Goal: Communication & Community: Answer question/provide support

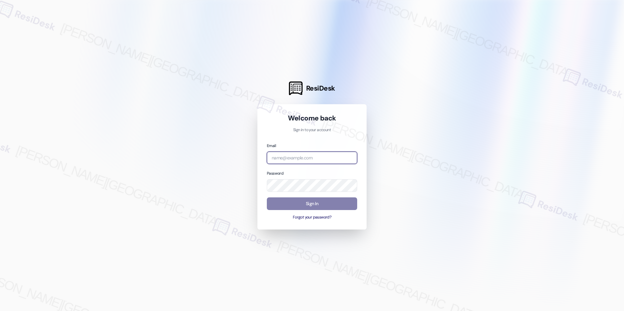
click at [281, 163] on input "email" at bounding box center [312, 158] width 90 height 13
type input "automated-surveys-grant_main-raven.forrosuelo@grant_main.com"
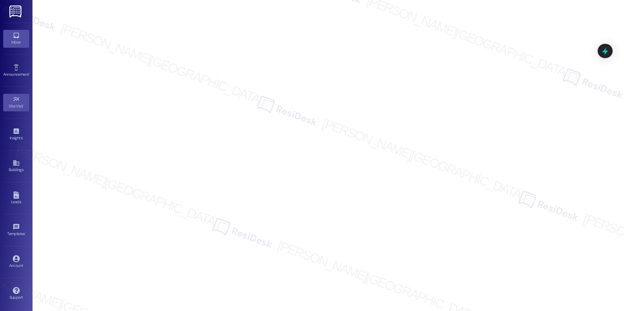
click at [21, 38] on link "Inbox" at bounding box center [16, 39] width 26 height 18
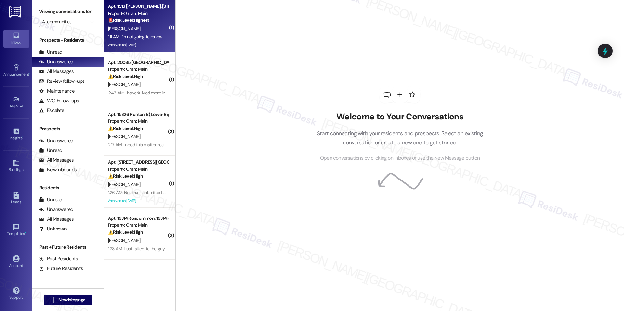
click at [137, 31] on div "[PERSON_NAME]" at bounding box center [137, 29] width 61 height 8
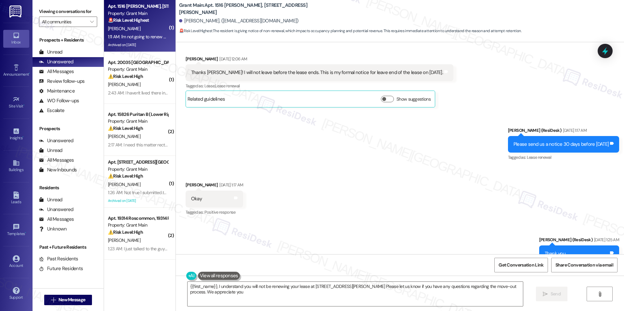
scroll to position [3886, 0]
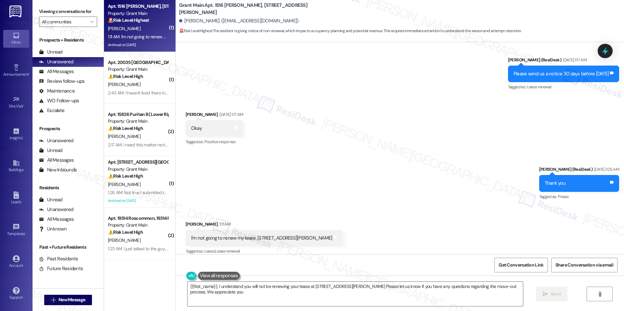
type textarea "{{first_name}}, I understand you will not be renewing your lease at [STREET_ADD…"
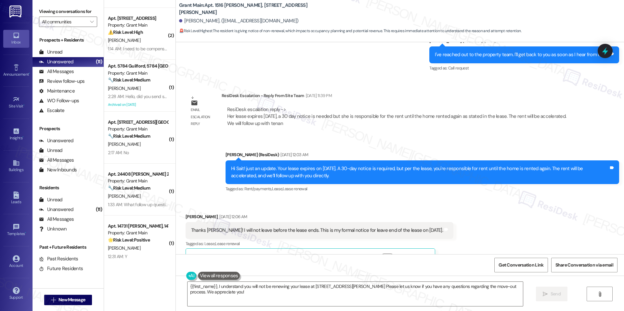
scroll to position [3656, 0]
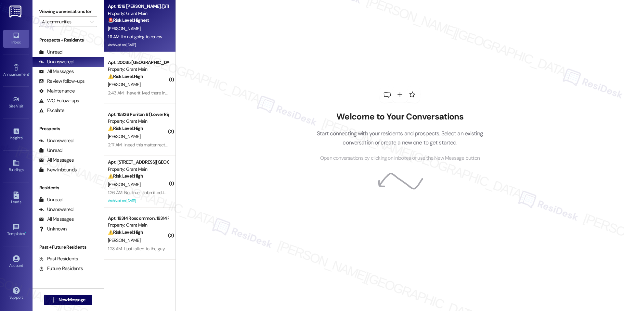
click at [158, 43] on div "Archived on [DATE]" at bounding box center [137, 45] width 61 height 8
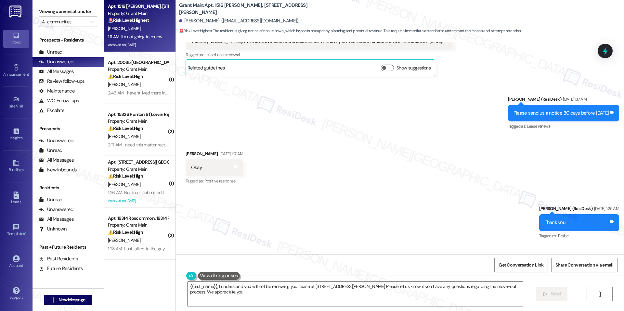
type textarea "{{first_name}}, I understand you will not be renewing your lease at 1516 Lee Pl…"
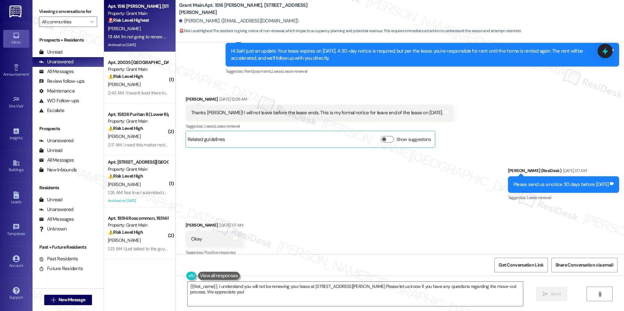
scroll to position [3695, 0]
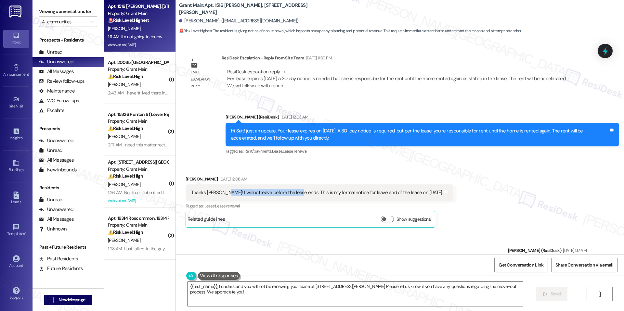
drag, startPoint x: 216, startPoint y: 186, endPoint x: 288, endPoint y: 186, distance: 71.5
click at [288, 190] on div "Thanks [PERSON_NAME]! I will not leave before the lease ends. This is my formal…" at bounding box center [317, 193] width 252 height 7
copy div "will not leave before the lease ends."
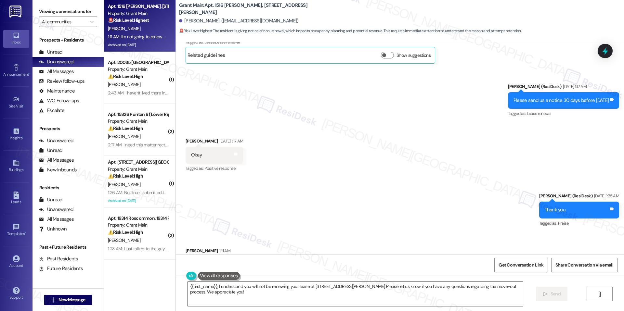
scroll to position [3886, 0]
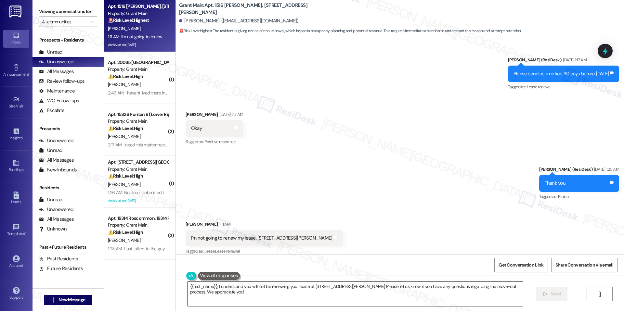
click at [428, 292] on textarea "{{first_name}}, I understand you will not be renewing your lease at 1516 Lee Pl…" at bounding box center [356, 294] width 336 height 24
click at [512, 261] on span "Get Conversation Link" at bounding box center [520, 265] width 47 height 14
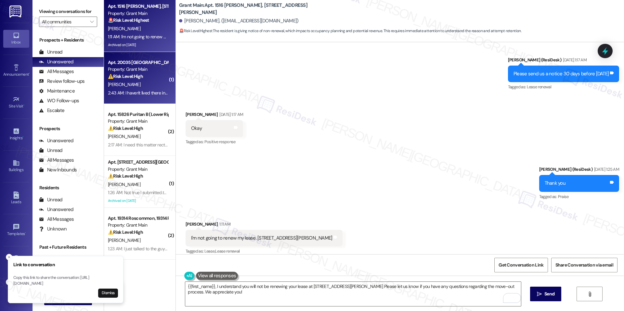
click at [150, 81] on div "W. Richison" at bounding box center [137, 85] width 61 height 8
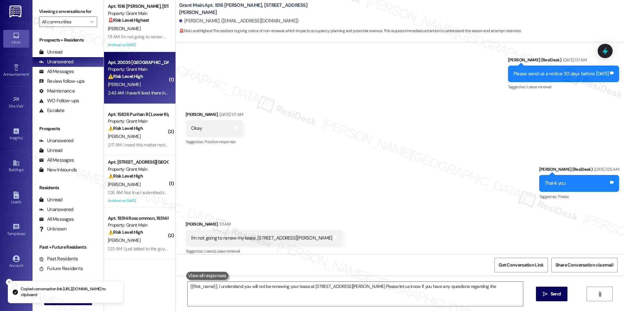
type textarea "{{first_name}}, I understand you will not be renewing your lease at 1516 Lee Pl…"
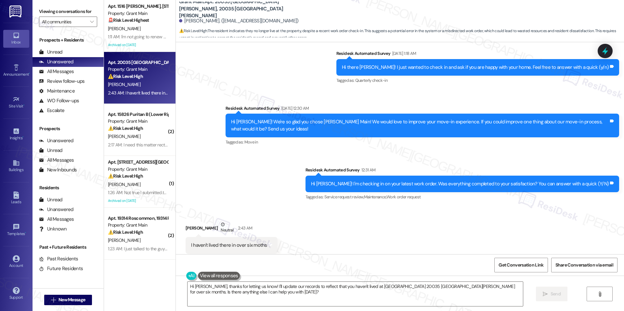
scroll to position [591, 0]
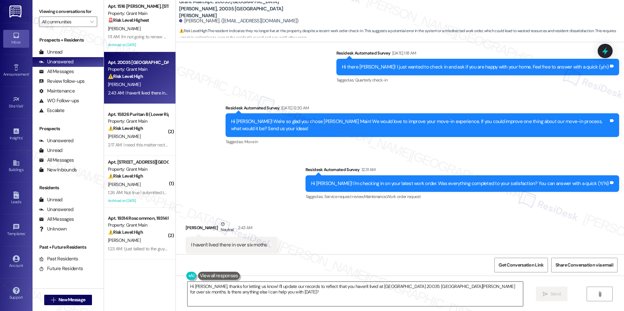
click at [237, 299] on textarea "Hi Willow, thanks for letting us know! I'll update our records to reflect that …" at bounding box center [356, 294] width 336 height 24
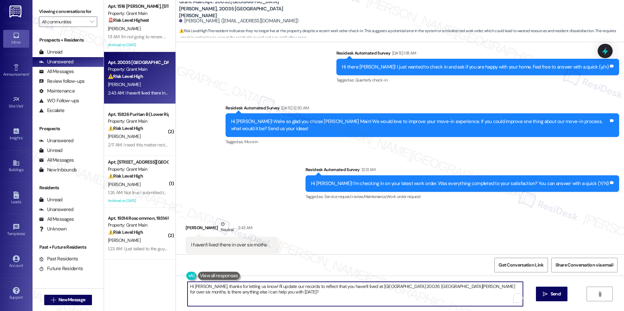
click at [237, 298] on textarea "Hi Willow, thanks for letting us know! I'll update our records to reflect that …" at bounding box center [356, 294] width 336 height 24
paste textarea "Thank you for your reply, Willow. Just to clarify, since you mentioned you have…"
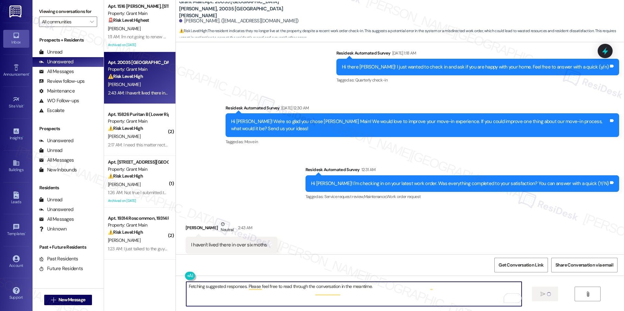
scroll to position [590, 0]
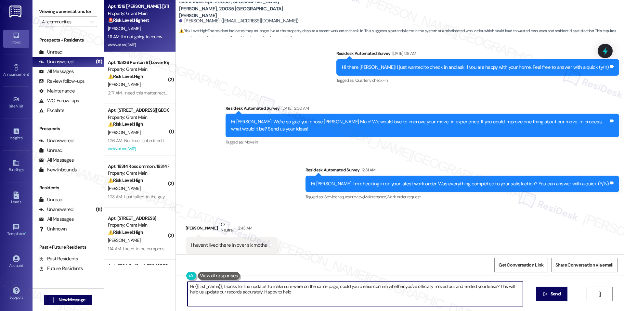
type textarea "Hi {{first_name}}, thanks for the update! To make sure we're on the same page, …"
click at [136, 38] on div "1:11 AM: I'm not going to renew my lease. 1516 Lee Pl 1:11 AM: I'm not going to…" at bounding box center [180, 37] width 144 height 6
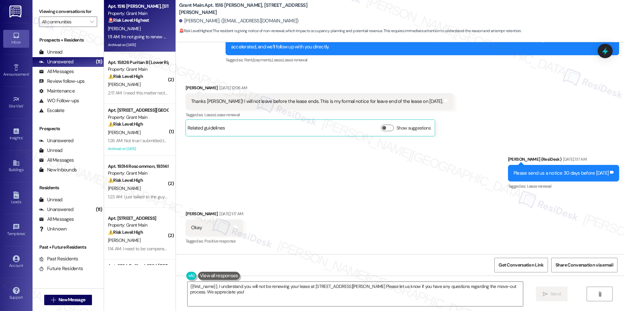
scroll to position [3886, 0]
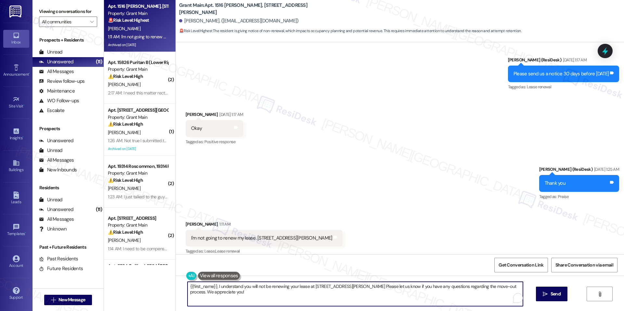
click at [379, 288] on textarea "{{first_name}}, I understand you will not be renewing your lease at 1516 Lee Pl…" at bounding box center [356, 294] width 336 height 24
paste textarea "Thank you for letting us know, Sait. I’ve noted that you do not plan to renew y…"
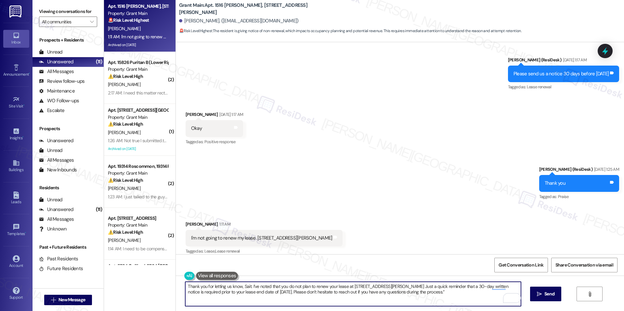
click at [448, 286] on textarea "Thank you for letting us know, Sait. I’ve noted that you do not plan to renew y…" at bounding box center [353, 294] width 336 height 24
click at [372, 293] on textarea "Thank you for letting us know, Sait. I’ve noted that you do not plan to renew y…" at bounding box center [353, 294] width 336 height 24
type textarea "Fetching suggested responses. Please feel free to read through the conversation…"
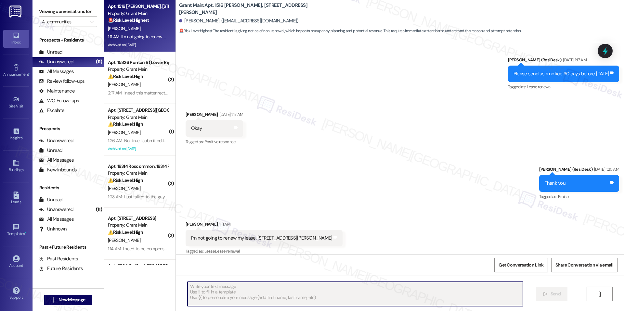
scroll to position [3885, 0]
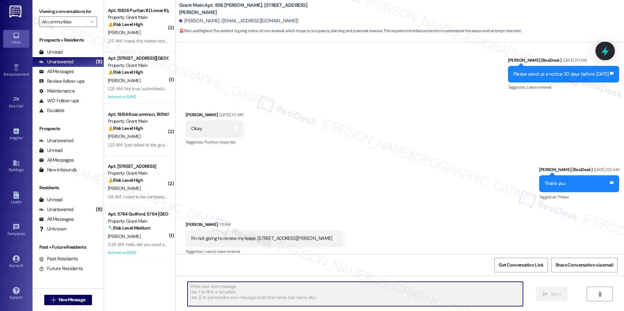
click at [607, 53] on icon at bounding box center [605, 51] width 8 height 10
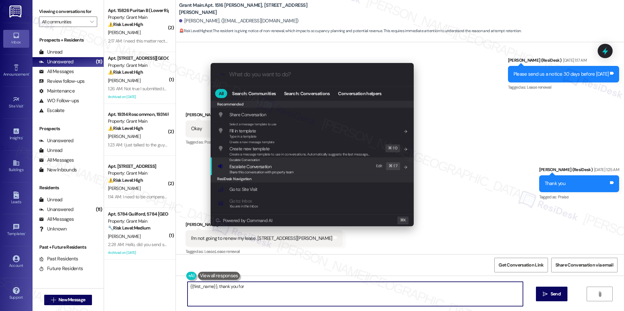
click at [277, 165] on span "Escalate Conversation" at bounding box center [262, 166] width 64 height 7
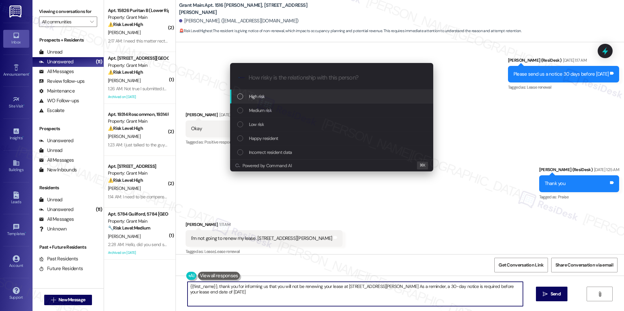
type textarea "{{first_name}}, thank you for informing us that you will not be renewing your l…"
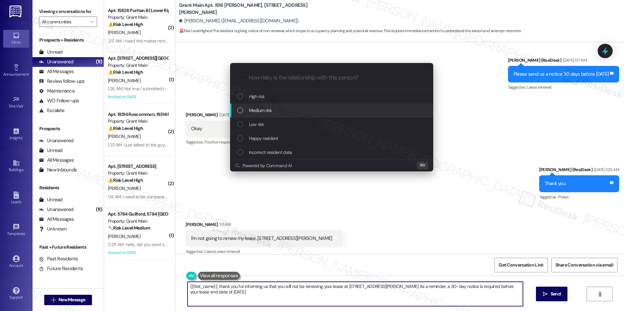
click at [315, 112] on div "Medium risk" at bounding box center [332, 110] width 190 height 7
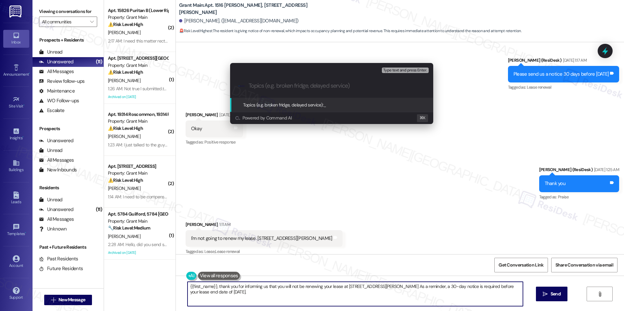
click at [351, 86] on input "Topics (e.g. broken fridge, delayed service)" at bounding box center [337, 86] width 177 height 7
type input "N"
click at [380, 123] on div "Powered by Command AI ⌘ K" at bounding box center [331, 118] width 203 height 12
click at [349, 174] on div "Escalate Conversation Medium risk Topics (e.g. broken fridge, delayed service) …" at bounding box center [312, 155] width 624 height 311
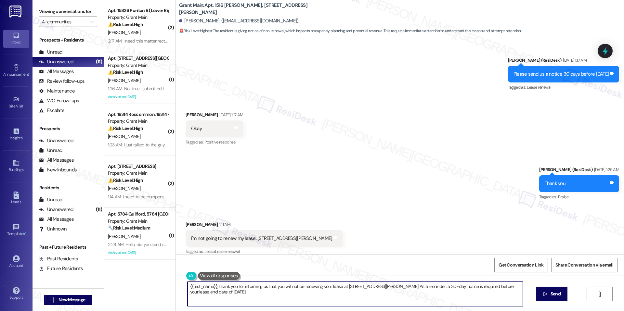
scroll to position [3938, 0]
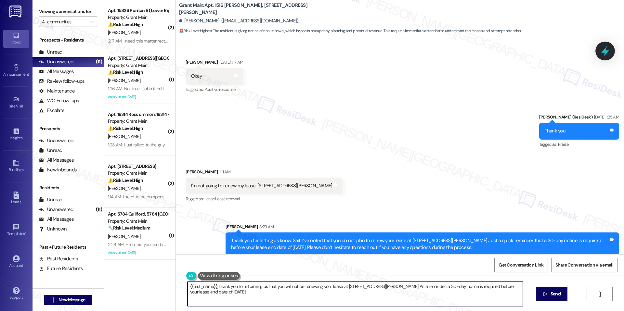
click at [609, 49] on icon at bounding box center [605, 51] width 11 height 11
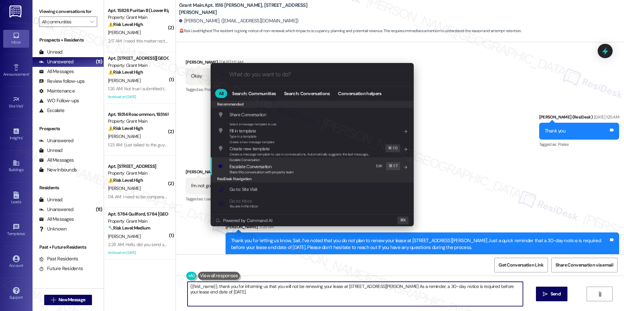
click at [267, 167] on span "Escalate Conversation" at bounding box center [251, 167] width 42 height 6
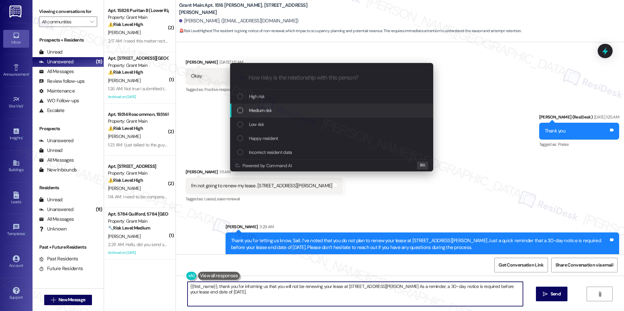
click at [284, 108] on div "Medium risk" at bounding box center [332, 110] width 190 height 7
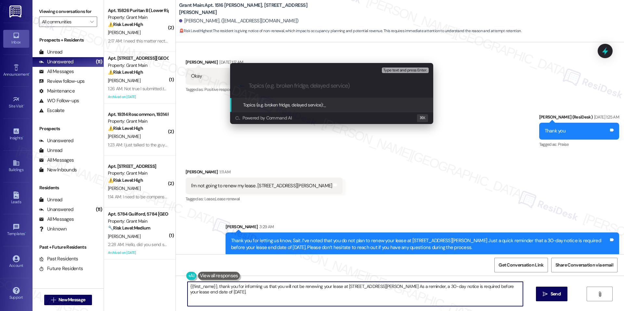
click at [445, 51] on div "Escalate Conversation Medium risk Topics (e.g. broken fridge, delayed service) …" at bounding box center [312, 155] width 624 height 311
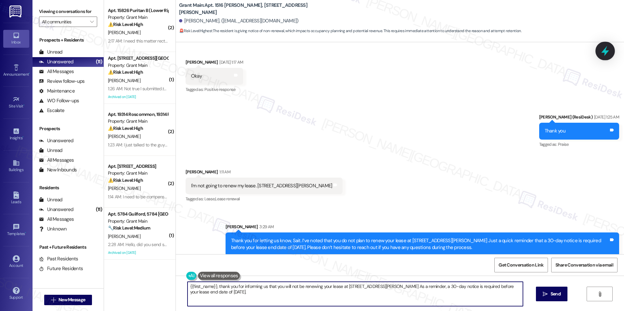
click at [605, 50] on icon at bounding box center [605, 51] width 8 height 10
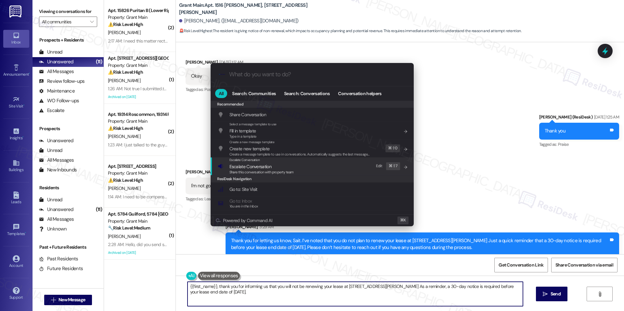
click at [254, 170] on span "Share this conversation with property team" at bounding box center [262, 172] width 64 height 5
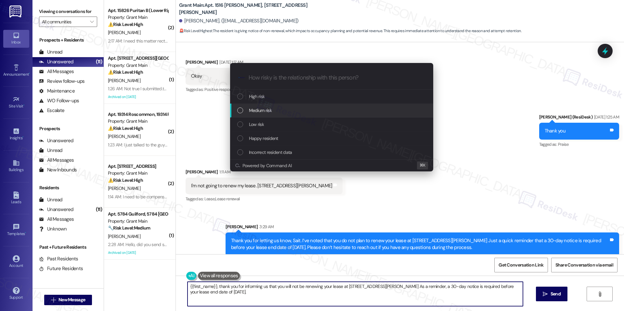
click at [284, 108] on div "Medium risk" at bounding box center [332, 110] width 190 height 7
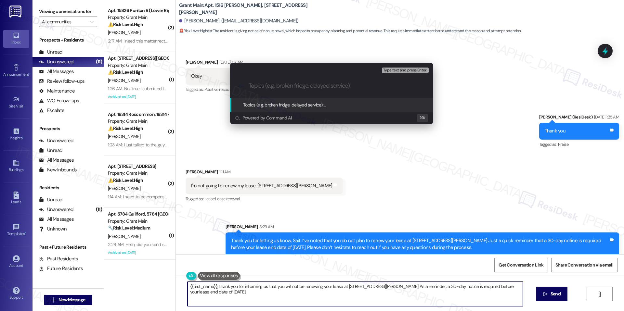
paste input "Lease Non-Renewal"
type input "Lease Non-Renewal"
click at [344, 107] on span "Lease Non-Renewal" at bounding box center [343, 105] width 38 height 6
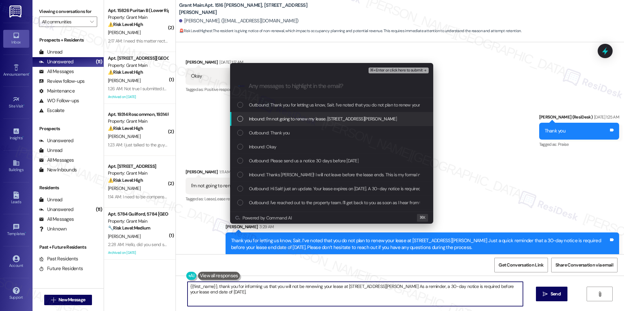
click at [313, 119] on span "Inbound: I'm not going to renew my lease. 1516 Lee Pl" at bounding box center [323, 118] width 148 height 7
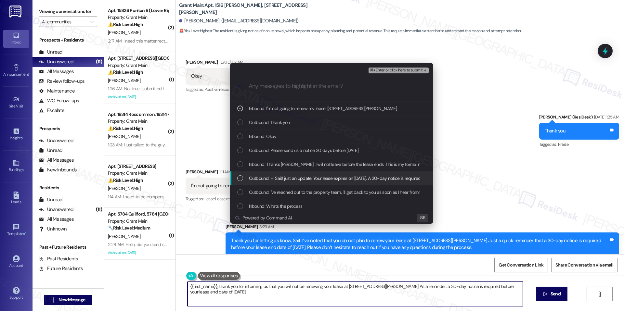
scroll to position [11, 0]
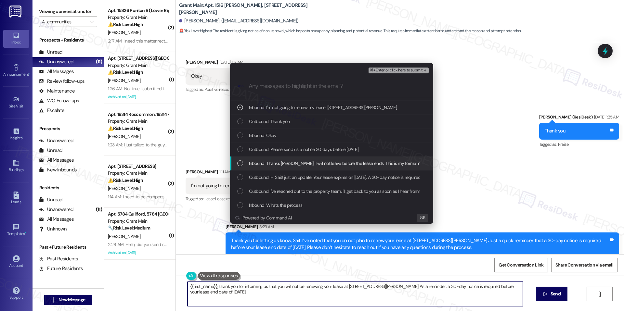
click at [337, 169] on div "Inbound: Thanks Sarah! I will not leave before the lease ends. This is my forma…" at bounding box center [331, 164] width 203 height 14
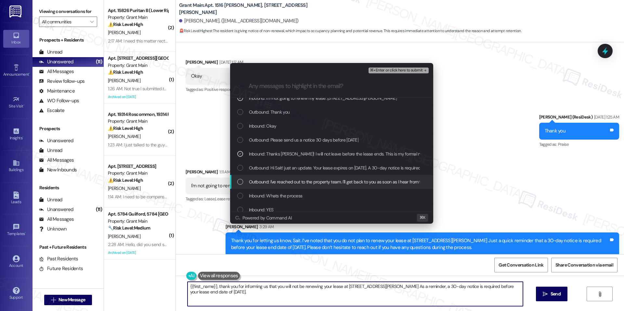
scroll to position [22, 0]
click at [382, 67] on div "⌘+Enter or click here to submit" at bounding box center [399, 70] width 61 height 8
click at [382, 70] on span "⌘+Enter or click here to submit" at bounding box center [396, 70] width 53 height 5
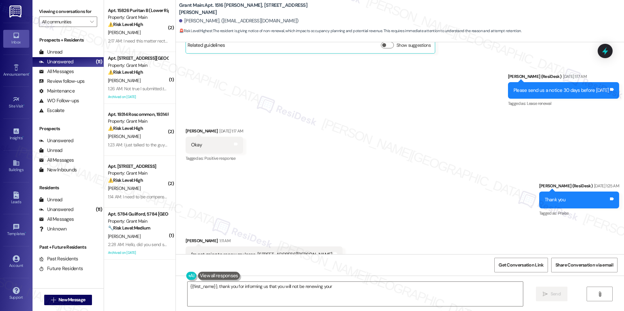
scroll to position [3885, 0]
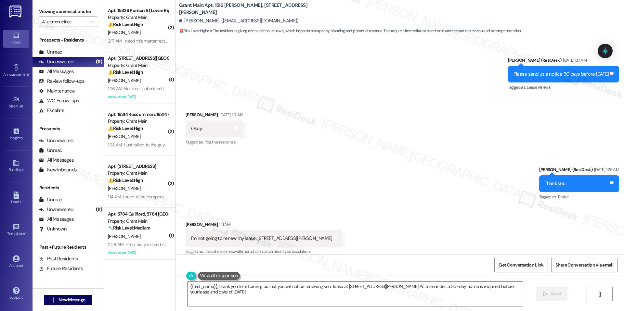
type textarea "{{first_name}}, thank you for informing us that you will not be renewing your l…"
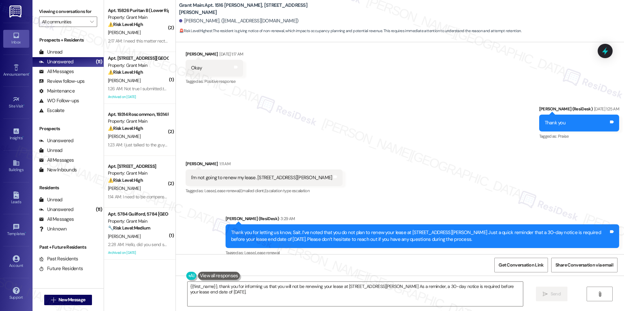
scroll to position [3948, 0]
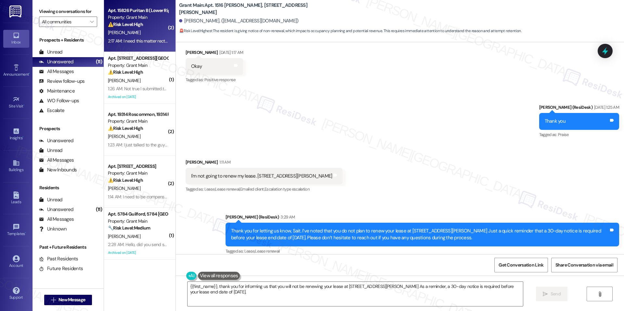
click at [143, 28] on div "Apt. 15826 Puritan B (Lower Right), 15818 Puritan Property: Grant Main ⚠️ Risk …" at bounding box center [137, 18] width 61 height 22
type textarea "{{first_name}}, thank you for informing us that you will not be renewing your l…"
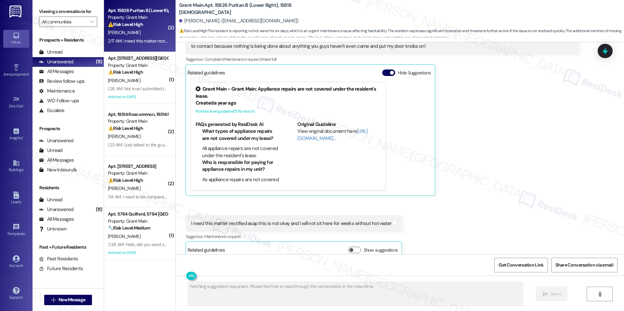
scroll to position [881, 0]
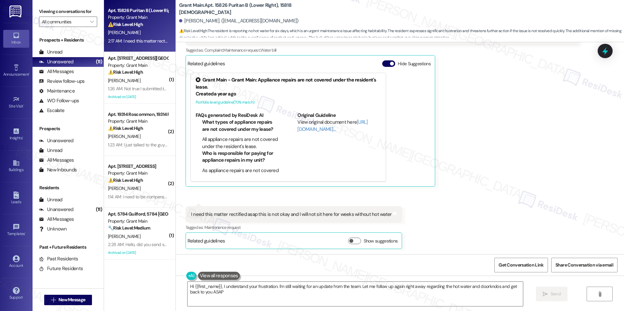
type textarea "Hi {{first_name}}, I understand your frustration. I'm still waiting for an upda…"
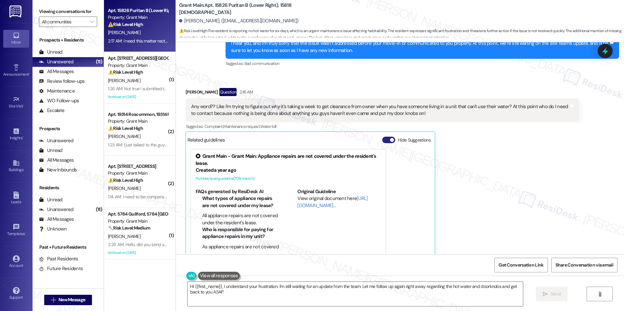
click at [390, 140] on span "button" at bounding box center [392, 140] width 4 height 4
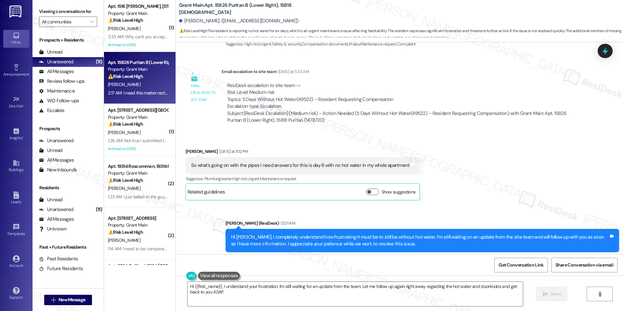
scroll to position [463, 0]
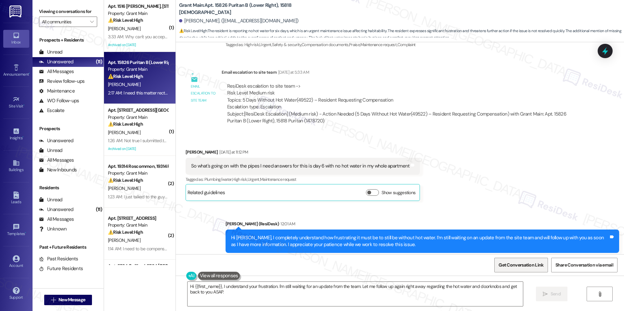
click at [503, 260] on span "Get Conversation Link" at bounding box center [520, 265] width 47 height 14
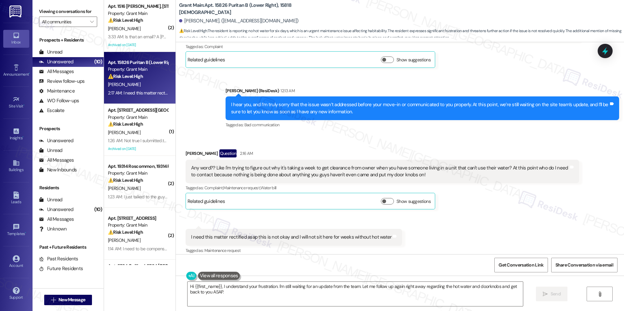
scroll to position [766, 0]
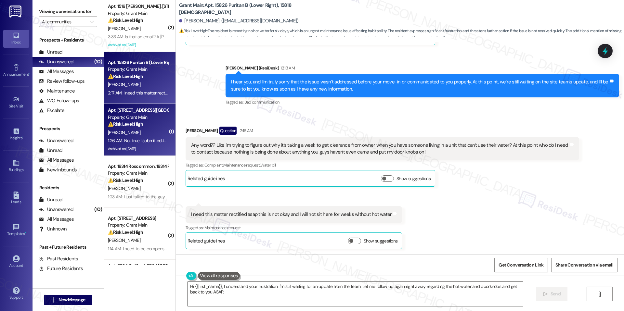
click at [150, 128] on div "Apt. 3911 Courville Street, 3911 Courville Street, Property: Grant Main ⚠️ Risk…" at bounding box center [137, 117] width 61 height 22
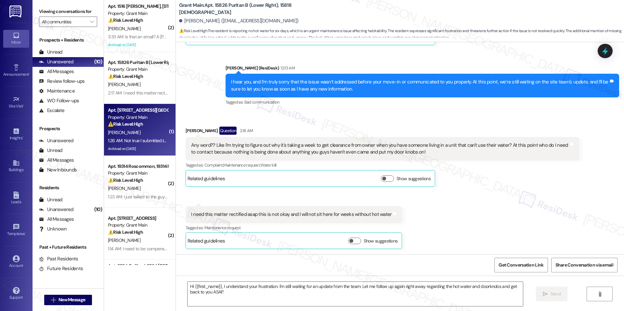
type textarea "Fetching suggested responses. Please feel free to read through the conversation…"
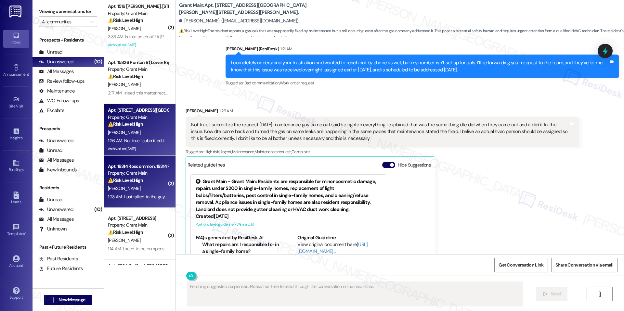
scroll to position [255, 0]
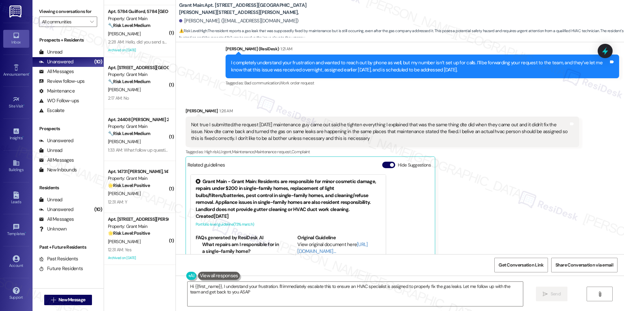
type textarea "Hi {{first_name}}, I understand your frustration. I'll immediately escalate thi…"
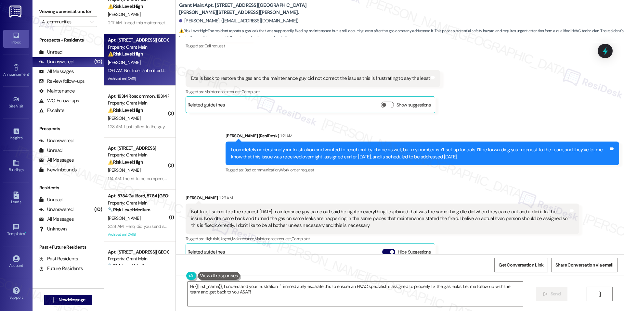
scroll to position [8192, 0]
click at [389, 249] on div "Hide Suggestions" at bounding box center [407, 252] width 51 height 7
click at [387, 249] on button "Hide Suggestions" at bounding box center [388, 252] width 13 height 7
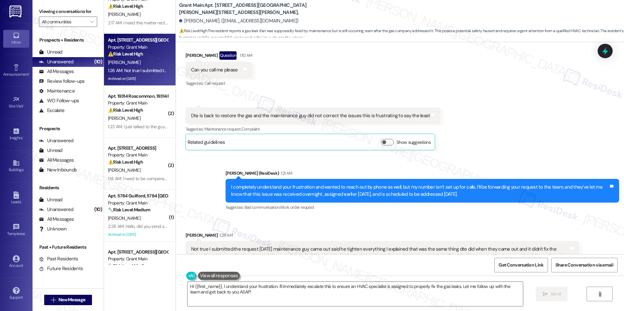
click at [218, 8] on b "Grant Main: Apt. 3911 Courville Street, 3911 Courville Street," at bounding box center [244, 9] width 130 height 14
click at [217, 8] on b "Grant Main: Apt. 3911 Courville Street, 3911 Courville Street," at bounding box center [244, 9] width 130 height 14
copy b "3911"
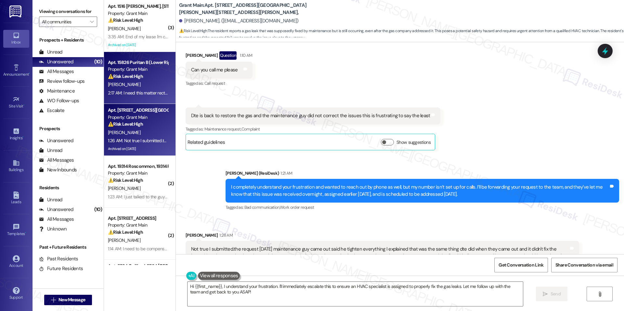
click at [123, 71] on div "Property: Grant Main" at bounding box center [138, 69] width 60 height 7
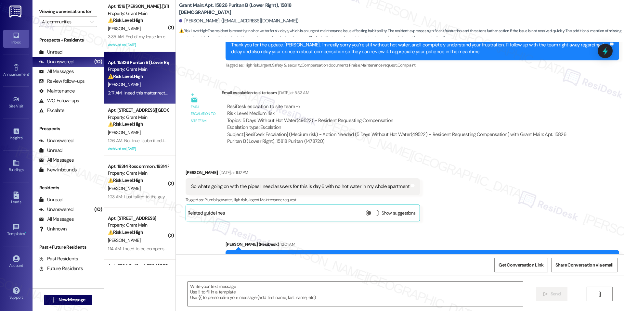
type textarea "Fetching suggested responses. Please feel free to read through the conversation…"
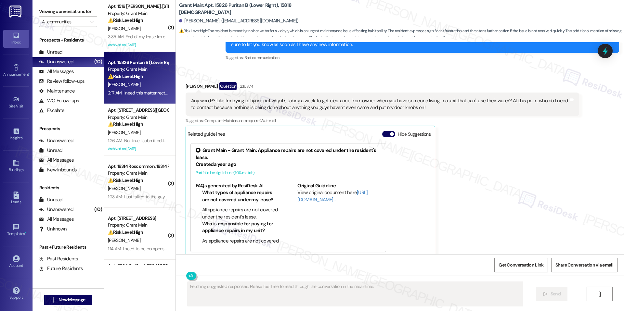
scroll to position [802, 0]
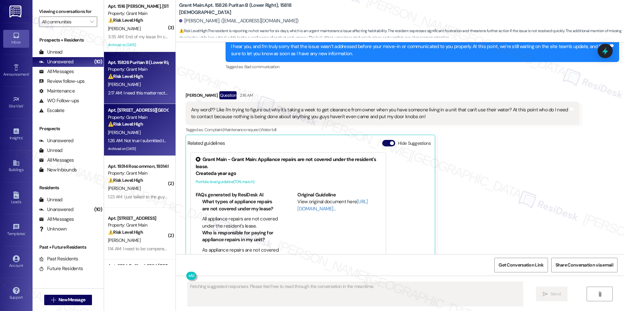
click at [125, 115] on div "Property: Grant Main" at bounding box center [138, 117] width 60 height 7
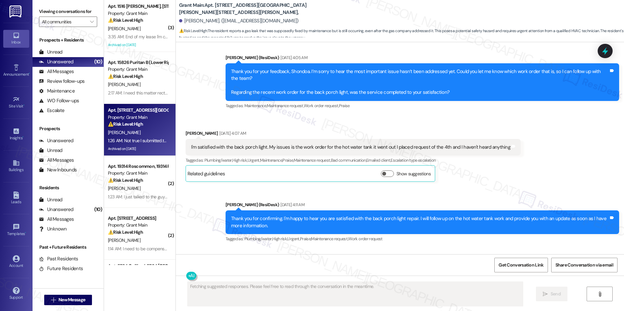
scroll to position [8280, 0]
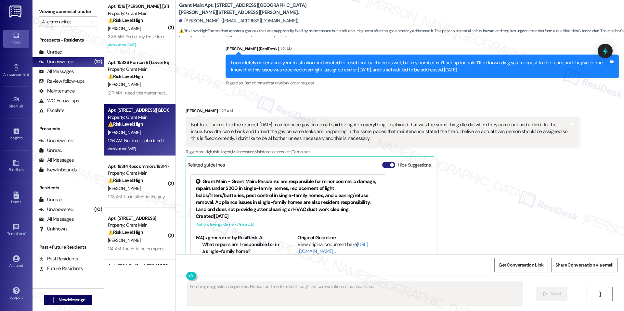
click at [384, 162] on button "Hide Suggestions" at bounding box center [388, 165] width 13 height 7
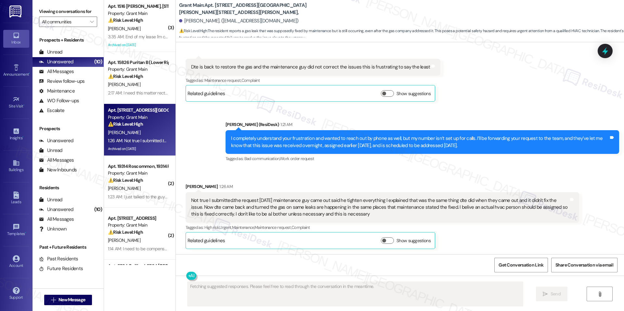
scroll to position [8155, 0]
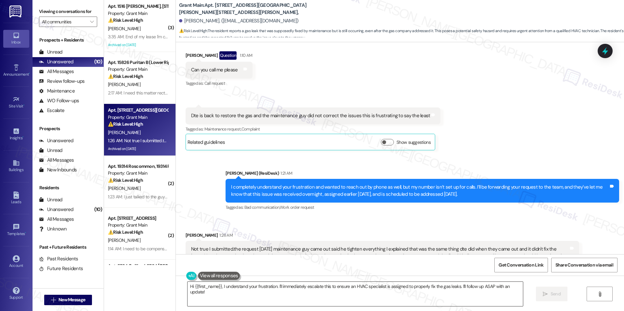
click at [355, 294] on textarea "Hi {{first_name}}, I understand your frustration. I'll immediately escalate thi…" at bounding box center [356, 294] width 336 height 24
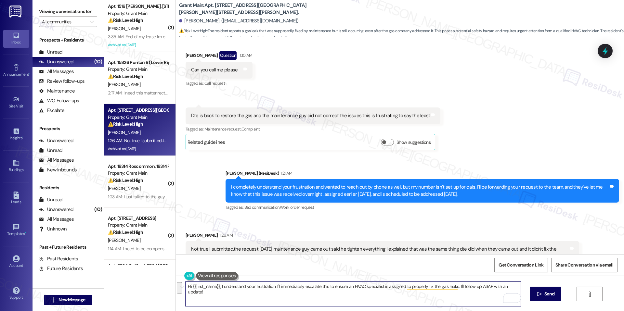
paste textarea "Thank you for your update, Shondoa. I truly apologize for the inconvenience and…"
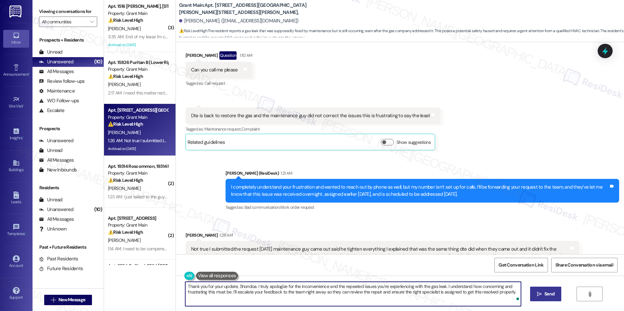
type textarea "Thank you for your update, Shondoa. I truly apologize for the inconvenience and…"
click at [545, 296] on span "Send" at bounding box center [550, 294] width 10 height 7
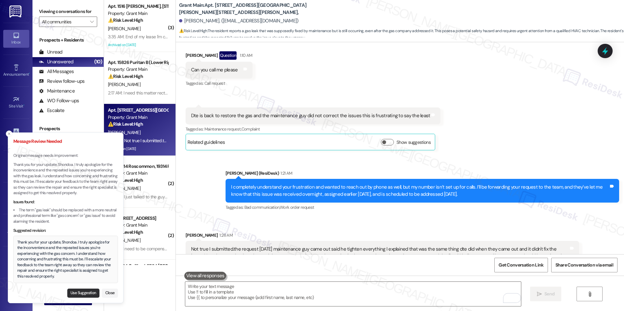
click at [79, 295] on button "Use Suggestion" at bounding box center [83, 293] width 32 height 9
type textarea "Thank you for your update, Shondoa. I truly apologize for the inconvenience and…"
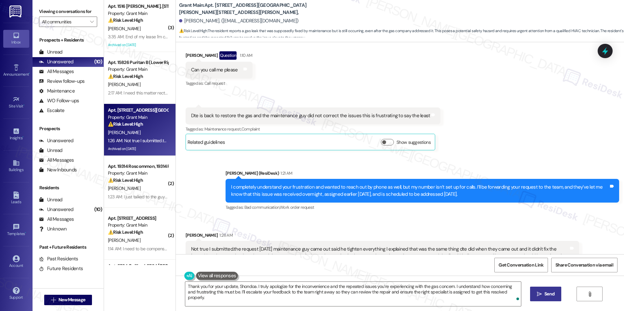
click at [537, 293] on icon "" at bounding box center [539, 294] width 5 height 5
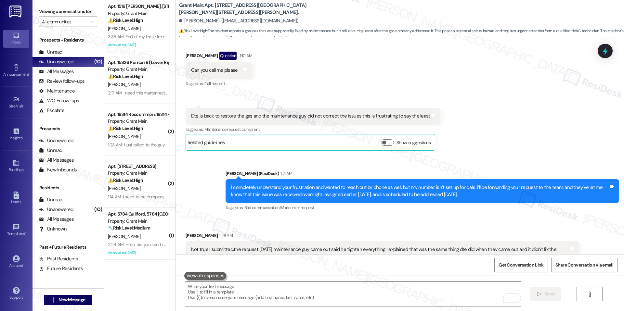
scroll to position [8207, 0]
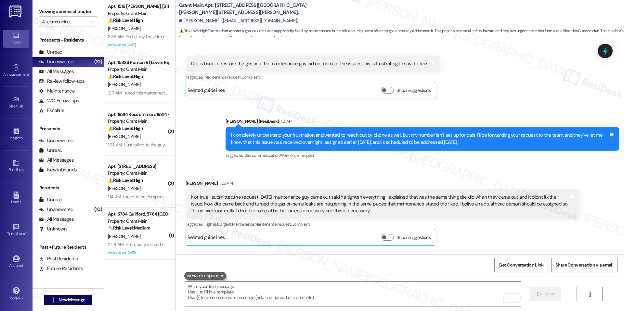
click at [598, 57] on div at bounding box center [605, 51] width 15 height 14
click at [606, 54] on icon at bounding box center [605, 51] width 11 height 11
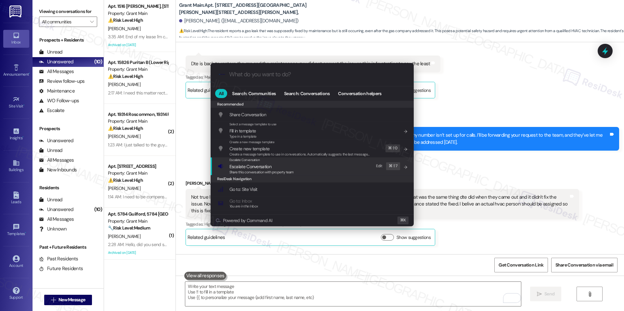
click at [315, 167] on div "Escalate Conversation Escalate Conversation Share this conversation with proper…" at bounding box center [313, 167] width 190 height 18
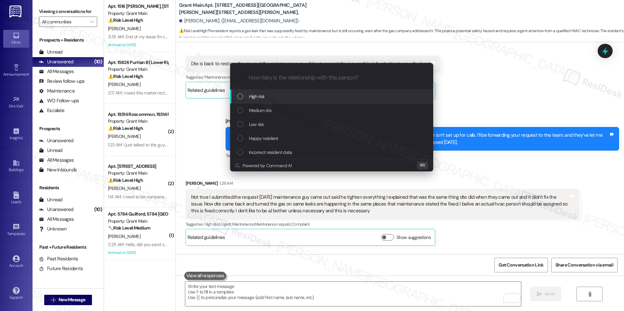
drag, startPoint x: 308, startPoint y: 119, endPoint x: 314, endPoint y: 96, distance: 23.4
click at [314, 96] on div "High risk Medium risk Low risk Happy resident Incorrect resident data" at bounding box center [331, 125] width 203 height 70
click at [314, 96] on div "High risk" at bounding box center [332, 96] width 190 height 7
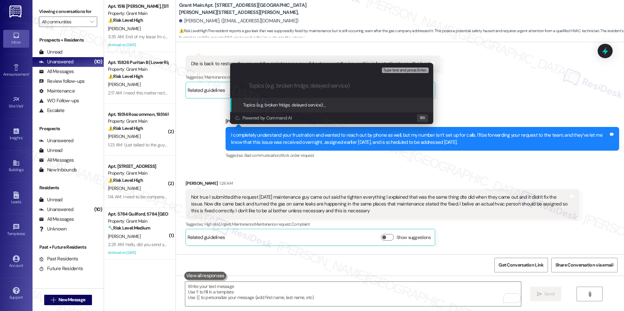
paste input "Gas Leak Not Resolved (WO #49606-1)"
type input "Gas Leak Not Resolved (WO #49606-1)"
click at [344, 105] on span "Gas Leak Not Resolved (WO #49606-1)" at bounding box center [362, 105] width 77 height 6
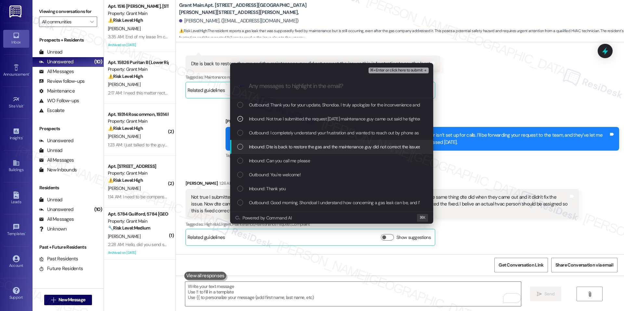
click at [312, 145] on span "Inbound: Dte is back to restore the gas and the maintenance guy did not correct…" at bounding box center [366, 146] width 234 height 7
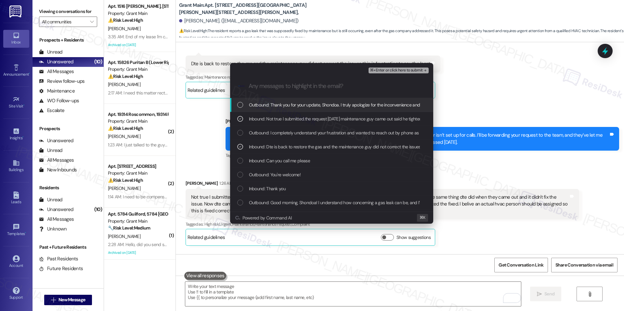
click at [404, 75] on div ".cls-1{fill:#0a055f;}.cls-2{fill:#0cc4c4;} resideskLogoBlueOrange" at bounding box center [331, 86] width 203 height 23
click at [410, 69] on span "⌘+Enter or click here to submit" at bounding box center [396, 70] width 53 height 5
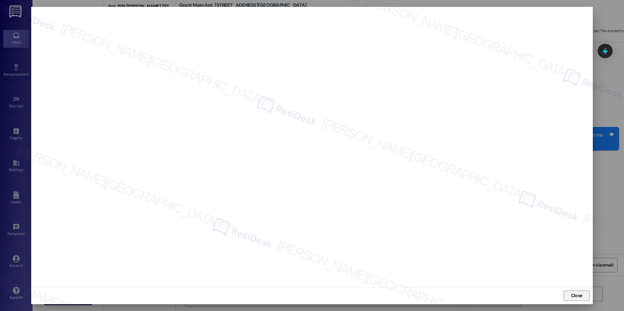
click at [570, 291] on span "Close" at bounding box center [577, 296] width 14 height 10
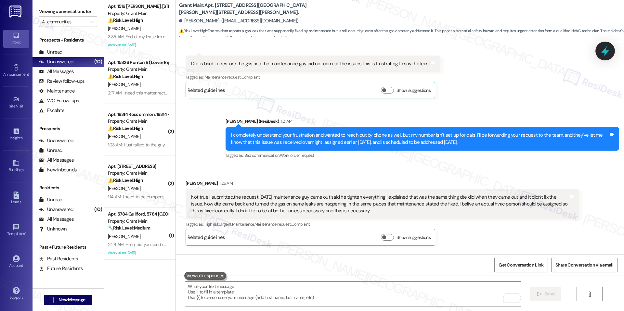
click at [608, 48] on icon at bounding box center [605, 51] width 11 height 11
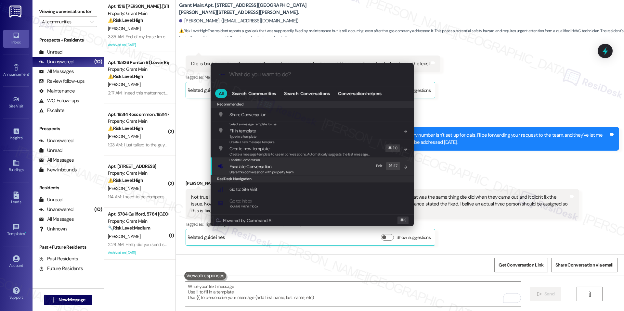
click at [303, 166] on div "Escalate Conversation Escalate Conversation Share this conversation with proper…" at bounding box center [313, 167] width 190 height 18
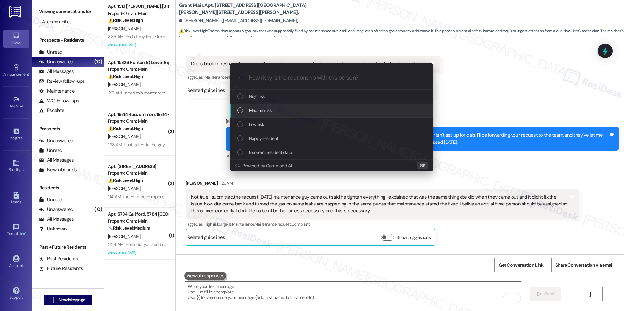
click at [306, 106] on div "Medium risk" at bounding box center [331, 111] width 203 height 14
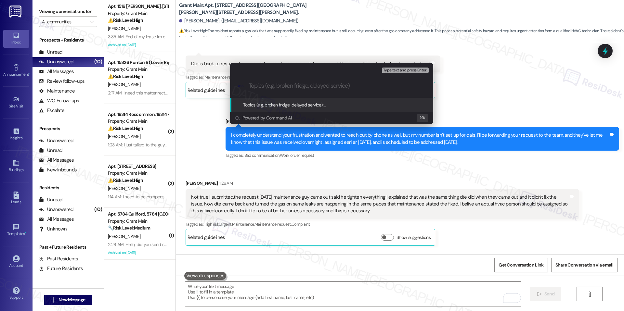
click at [306, 104] on span "Topics (e.g. broken fridge, delayed service):" at bounding box center [283, 105] width 81 height 6
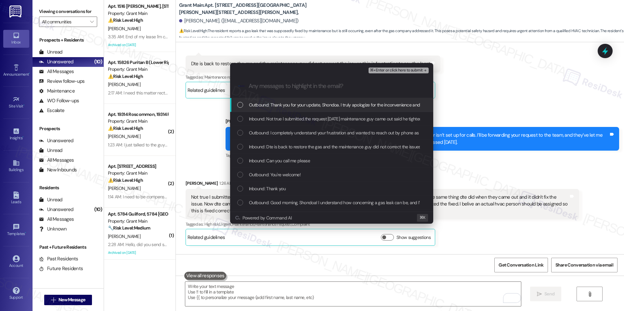
click at [505, 44] on div "Escalate Conversation Medium risk Any messages to highlight in the email? ⌘+Ent…" at bounding box center [312, 155] width 624 height 311
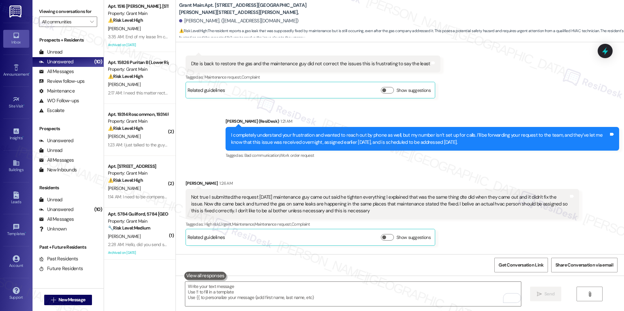
click at [618, 51] on div "Received via SMS Shondoa Pruitt Question 1:10 AM Can you call me please Tags an…" at bounding box center [400, 44] width 448 height 119
click at [613, 51] on div "Received via SMS Shondoa Pruitt Question 1:10 AM Can you call me please Tags an…" at bounding box center [400, 44] width 448 height 119
click at [605, 51] on icon at bounding box center [605, 51] width 8 height 10
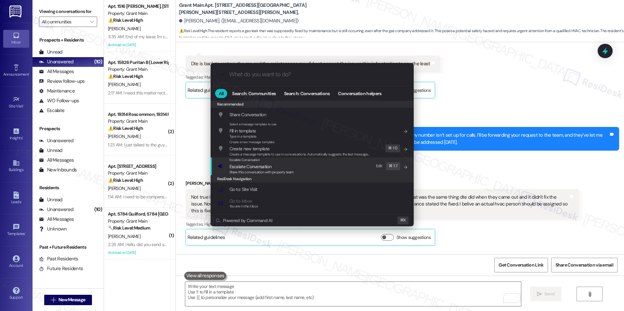
click at [263, 168] on span "Escalate Conversation" at bounding box center [251, 167] width 42 height 6
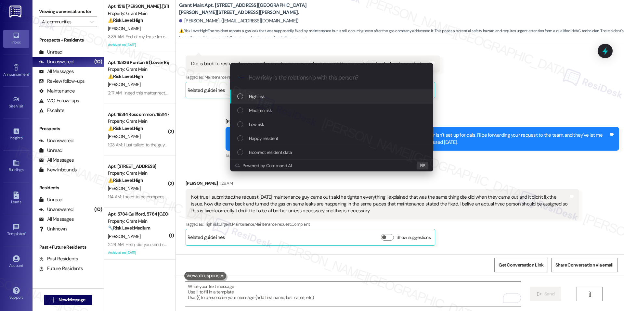
click at [271, 96] on div "High risk" at bounding box center [332, 96] width 190 height 7
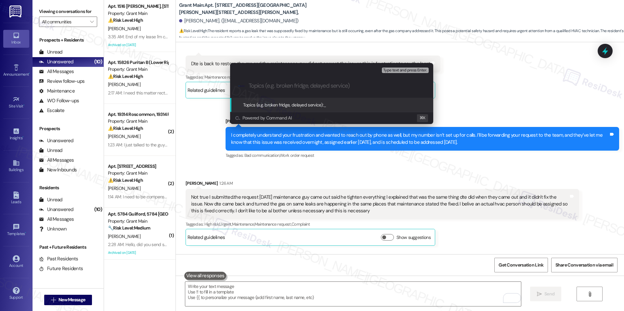
paste input "Gas Leak Not Resolved (WO #49606-1)"
type input "Gas Leak Not Resolved (WO #49606-1)"
click at [374, 111] on div "Topics (e.g. broken fridge, delayed service): Gas Leak Not Resolved (WO #49606-…" at bounding box center [331, 105] width 203 height 14
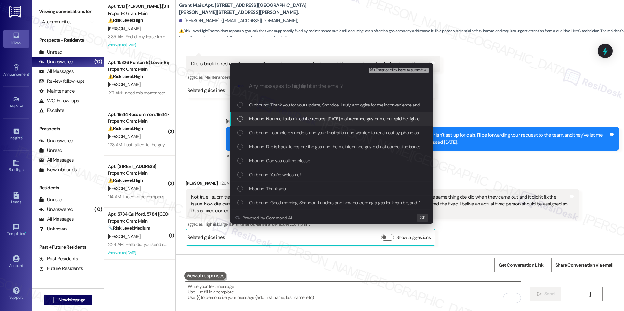
click at [314, 123] on div "Inbound: Not true I submitted.the request today maintenance guy came out said h…" at bounding box center [331, 119] width 203 height 14
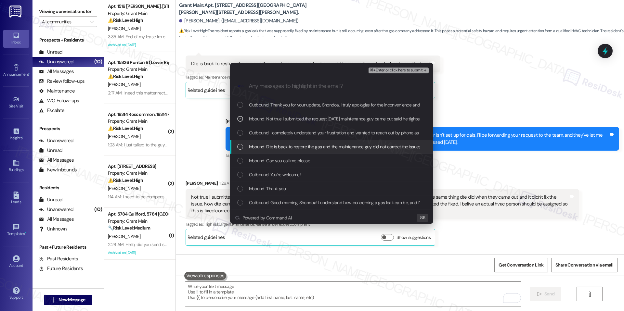
click at [304, 143] on div "Inbound: Dte is back to restore the gas and the maintenance guy did not correct…" at bounding box center [331, 147] width 203 height 14
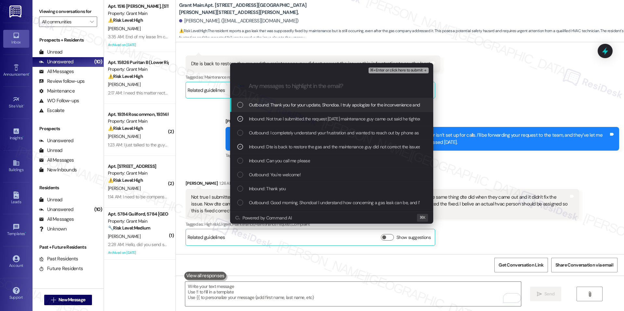
click at [391, 68] on span "⌘+Enter or click here to submit" at bounding box center [396, 70] width 53 height 5
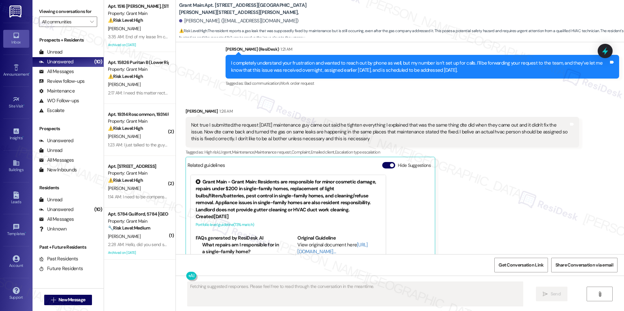
scroll to position [8341, 0]
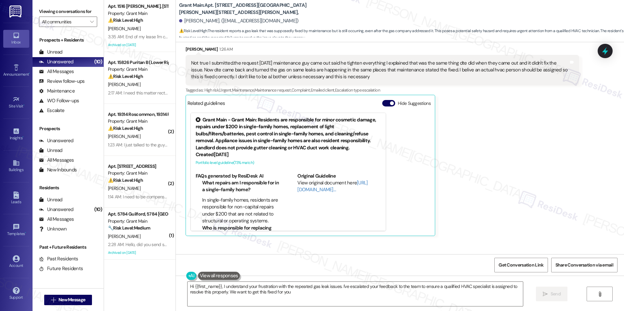
type textarea "Hi {{first_name}}, I understand your frustration with the repeated gas leak iss…"
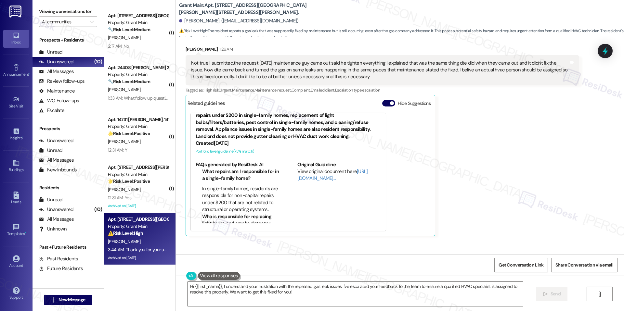
scroll to position [0, 0]
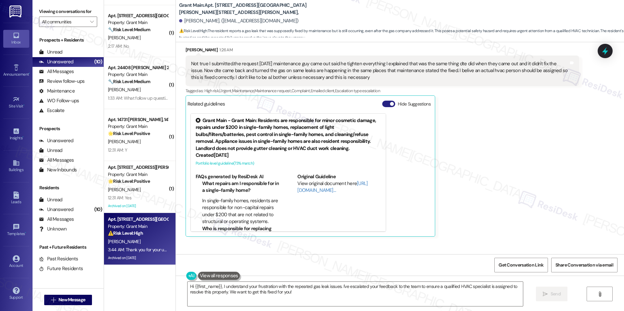
click at [390, 102] on span "button" at bounding box center [392, 104] width 4 height 4
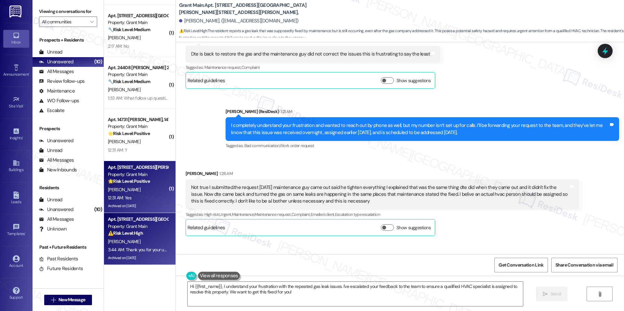
click at [153, 177] on div "Property: Grant Main" at bounding box center [138, 174] width 60 height 7
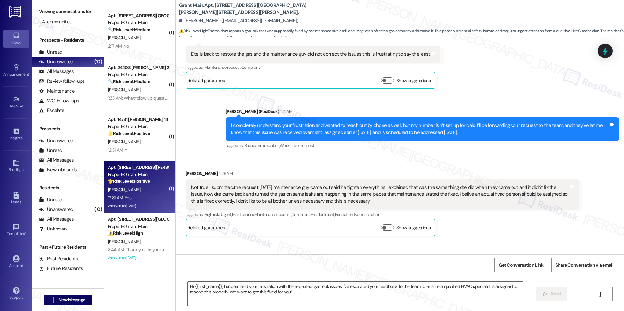
type textarea "Fetching suggested responses. Please feel free to read through the conversation…"
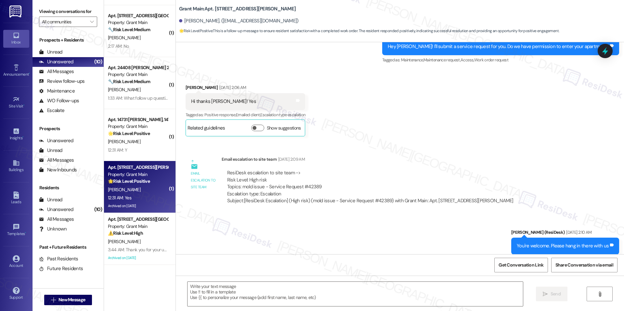
type textarea "Fetching suggested responses. Please feel free to read through the conversation…"
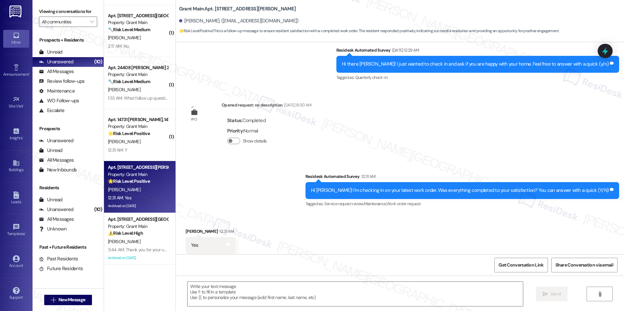
scroll to position [1827, 0]
click at [227, 286] on textarea at bounding box center [356, 294] width 336 height 24
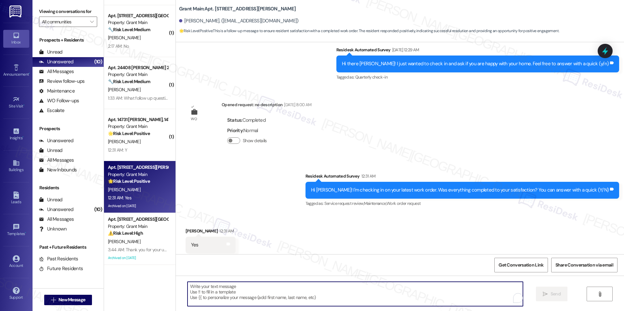
paste textarea "I'm happy the work order was completed to your satisfaction! We'd also love to …"
type textarea "I'm happy the work order was completed to your satisfaction! We'd also love to …"
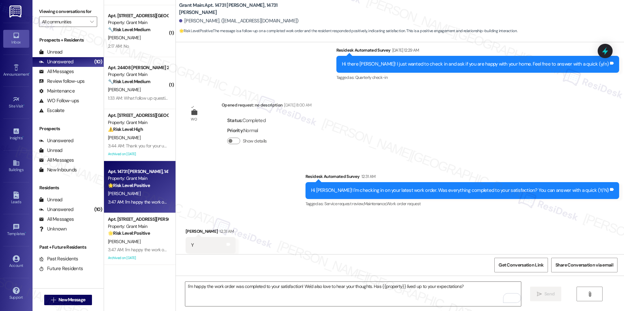
scroll to position [1459, 0]
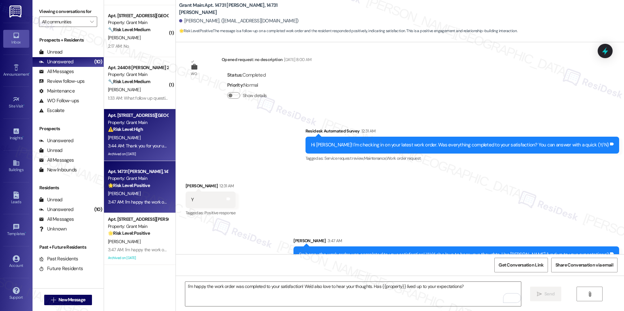
click at [150, 148] on div "3:44 AM: Thank you for your update, Shondoa. I truly apologize for the inconven…" at bounding box center [448, 146] width 680 height 6
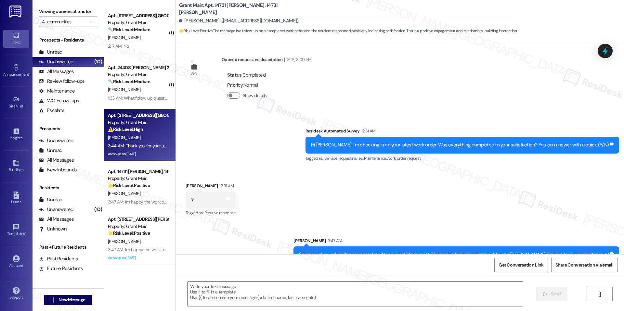
type textarea "Fetching suggested responses. Please feel free to read through the conversation…"
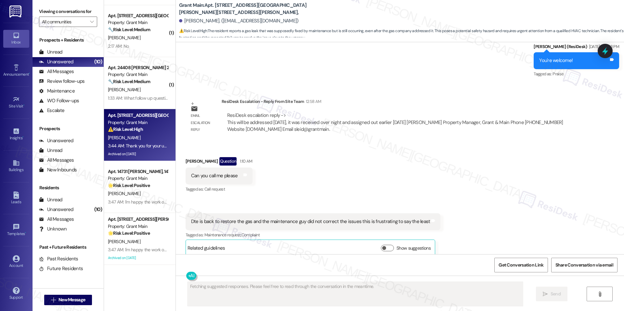
scroll to position [8279, 0]
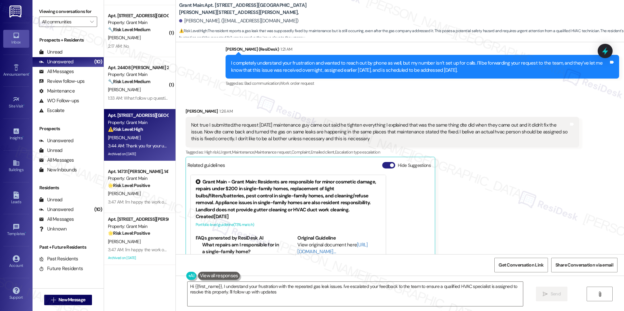
type textarea "Hi {{first_name}}, I understand your frustration with the repeated gas leak iss…"
click at [382, 162] on button "Hide Suggestions" at bounding box center [388, 165] width 13 height 7
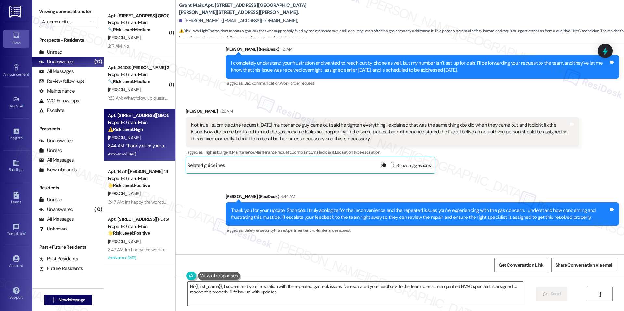
scroll to position [8297, 0]
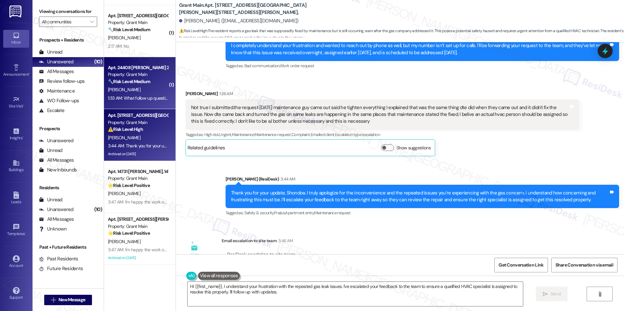
click at [145, 92] on div "[PERSON_NAME]" at bounding box center [137, 90] width 61 height 8
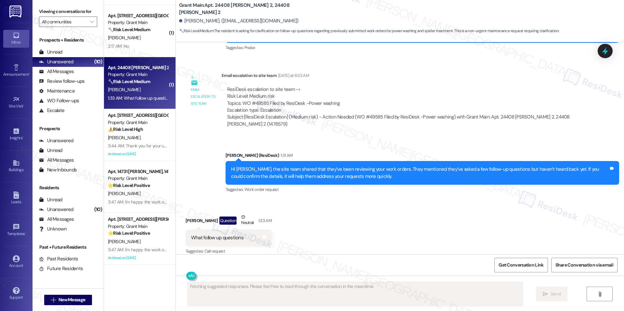
scroll to position [203, 0]
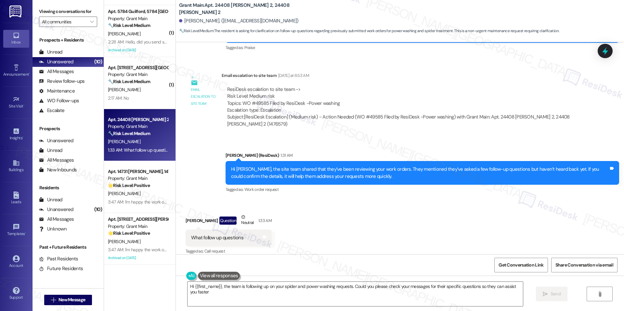
type textarea "Hi {{first_name}}, the team is following up on your spider and power washing re…"
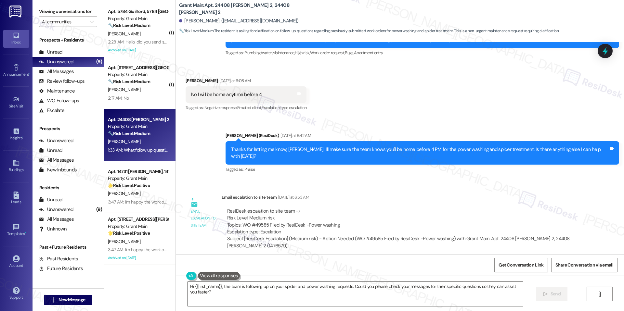
scroll to position [1119, 0]
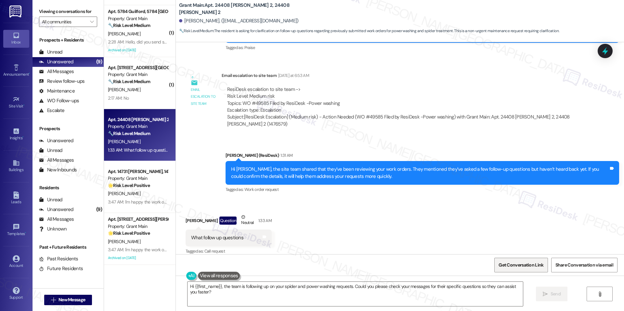
click at [508, 267] on span "Get Conversation Link" at bounding box center [521, 265] width 45 height 7
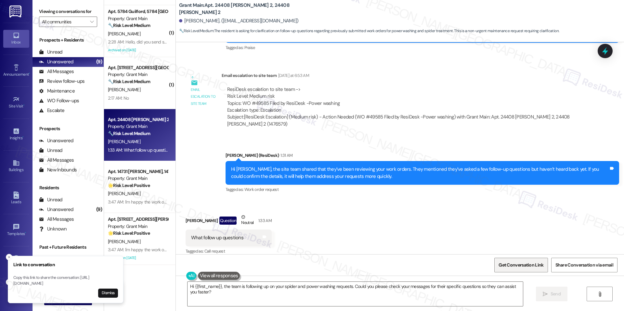
click at [508, 267] on span "Get Conversation Link" at bounding box center [521, 265] width 45 height 7
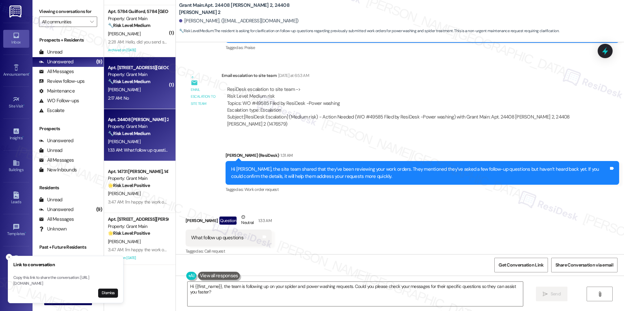
click at [143, 90] on div "[PERSON_NAME]" at bounding box center [137, 90] width 61 height 8
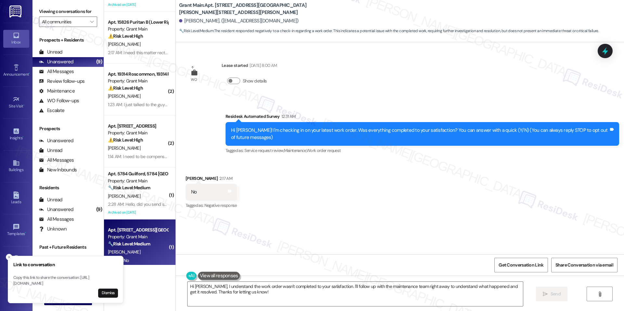
scroll to position [35, 0]
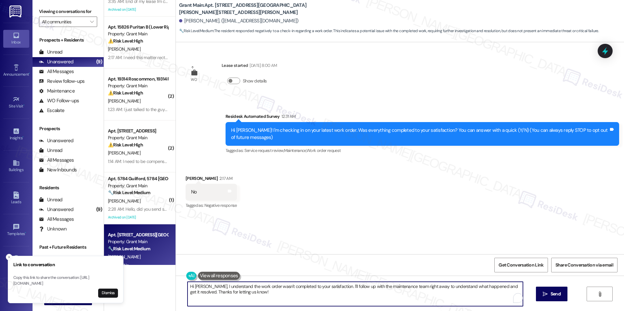
click at [244, 287] on textarea "Hi Demitrius, I understand the work order wasn't completed to your satisfaction…" at bounding box center [356, 294] width 336 height 24
paste textarea "{{first_name}}, I understand that the work order was not completed to your sati…"
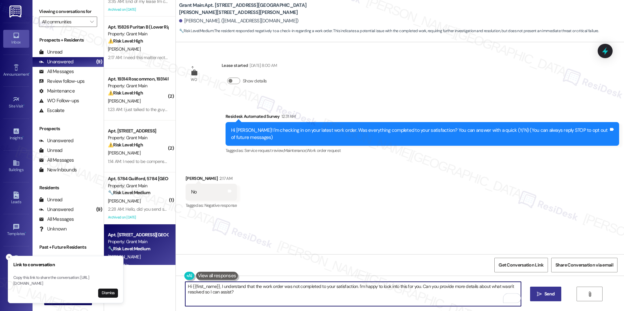
click at [538, 291] on span " Send" at bounding box center [546, 294] width 20 height 7
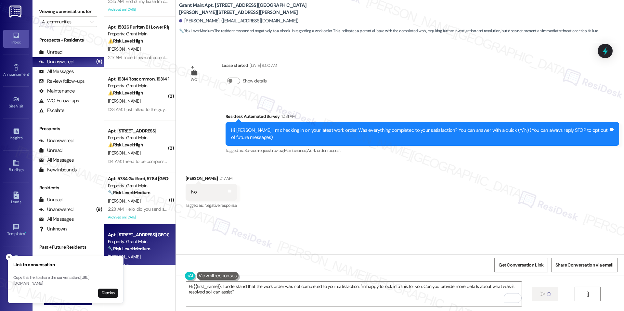
type textarea "Fetching suggested responses. Please feel free to read through the conversation…"
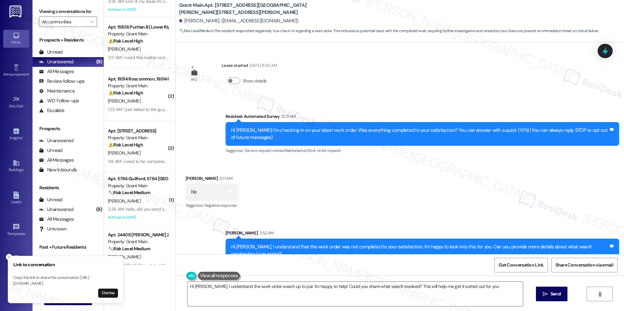
type textarea "Hi Demitrius, I understand the work order wasn't up to par. I'm happy to help! …"
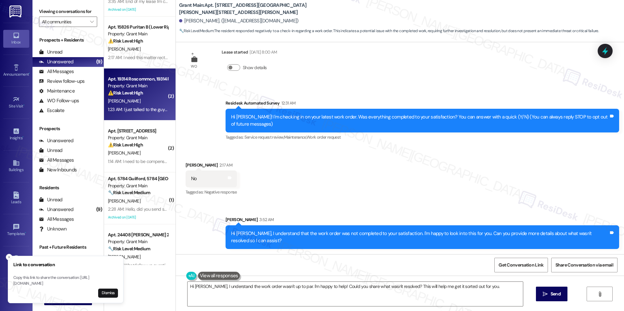
scroll to position [0, 0]
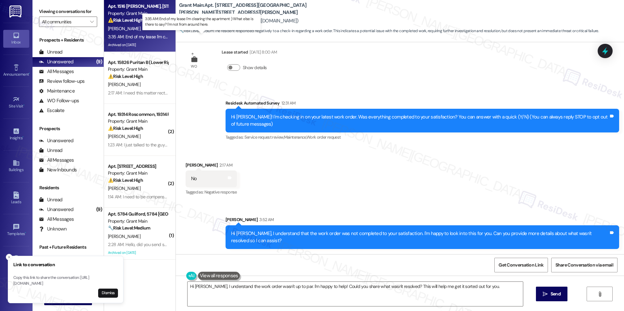
click at [128, 37] on div "3:35 AM: End of my lease I'm clearing the apartment :) What else is there to sa…" at bounding box center [207, 37] width 199 height 6
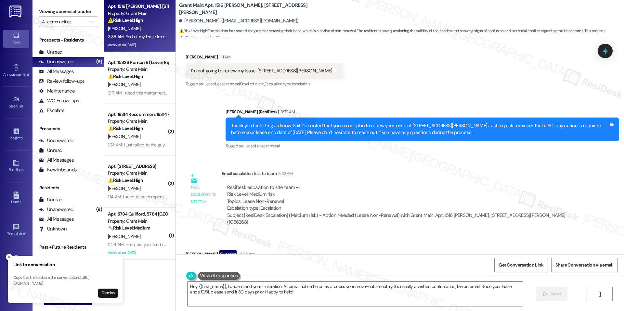
scroll to position [4235, 0]
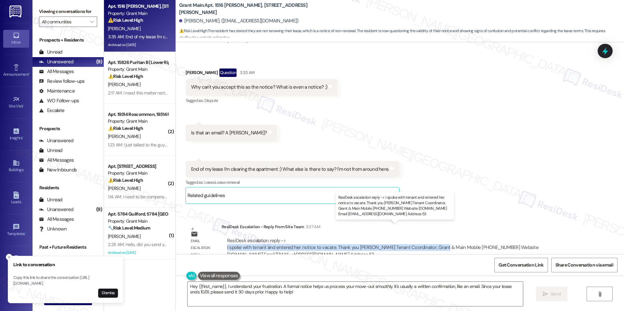
drag, startPoint x: 220, startPoint y: 233, endPoint x: 433, endPoint y: 234, distance: 212.6
click at [433, 234] on div "ResiDesk escalation reply -> I spoke with tenant and entered her notice to vaca…" at bounding box center [401, 248] width 358 height 31
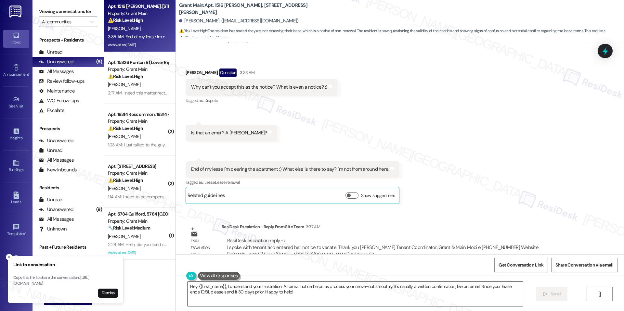
click at [288, 292] on textarea "Hey {{first_name}}, I understand your frustration. A formal notice helps us pro…" at bounding box center [356, 294] width 336 height 24
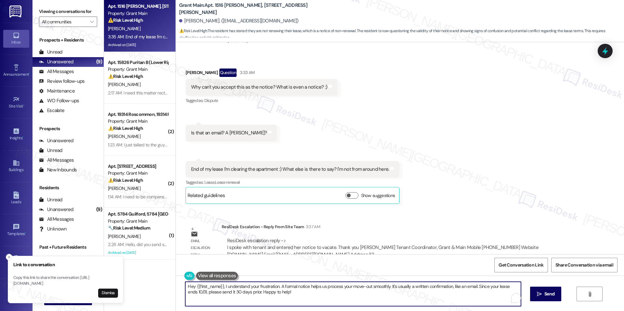
drag, startPoint x: 277, startPoint y: 287, endPoint x: 288, endPoint y: 299, distance: 16.6
click at [288, 299] on textarea "Hey {{first_name}}, I understand your frustration. A formal notice helps us pro…" at bounding box center [353, 294] width 336 height 24
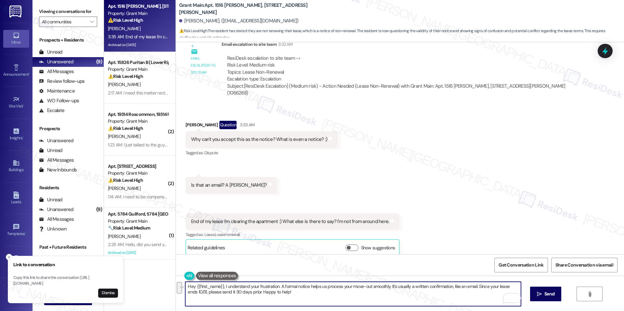
scroll to position [4180, 0]
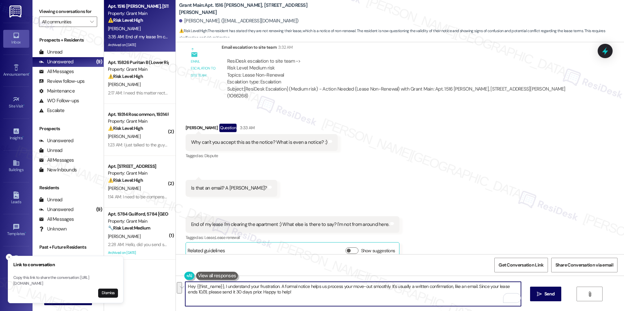
click at [377, 286] on textarea "Hey {{first_name}}, I understand your frustration. A formal notice helps us pro…" at bounding box center [353, 294] width 336 height 24
paste textarea "I understand your concern, and I apologize for any inconvenience. We just recei…"
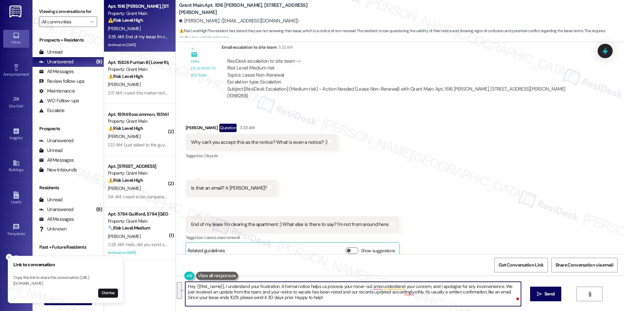
paste textarea "I understand your concern, and I apologize for any inconvenience. We just recei…"
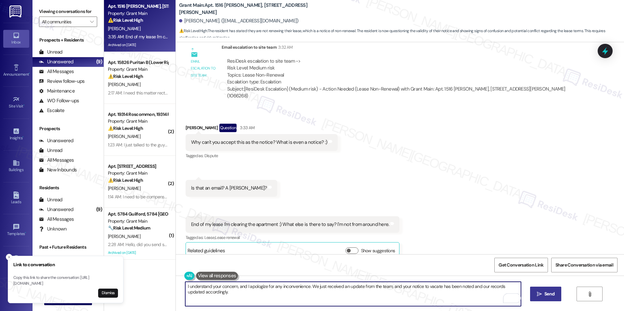
type textarea "I understand your concern, and I apologize for any inconvenience. We just recei…"
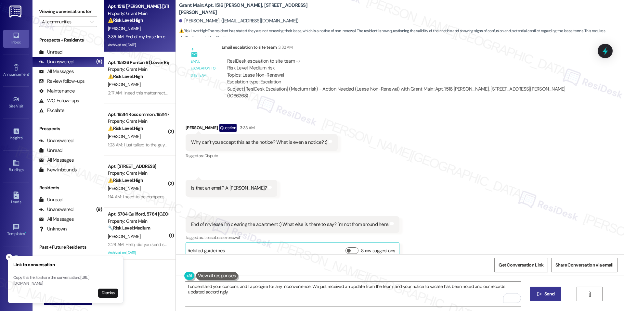
click at [552, 287] on div "I understand your concern, and I apologize for any inconvenience. We just recei…" at bounding box center [400, 300] width 448 height 49
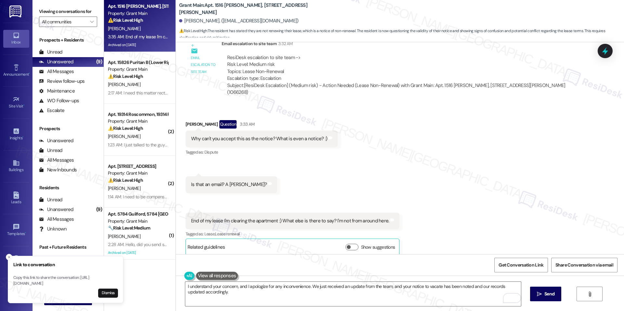
scroll to position [4235, 0]
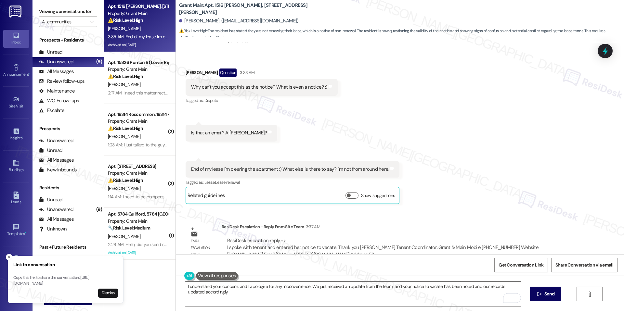
drag, startPoint x: 543, startPoint y: 295, endPoint x: 448, endPoint y: 284, distance: 95.8
click at [448, 284] on div "I understand your concern, and I apologize for any inconvenience. We just recei…" at bounding box center [400, 300] width 448 height 49
click at [543, 286] on div "I understand your concern, and I apologize for any inconvenience. We just recei…" at bounding box center [400, 300] width 448 height 49
click at [543, 292] on span "Send" at bounding box center [549, 294] width 13 height 7
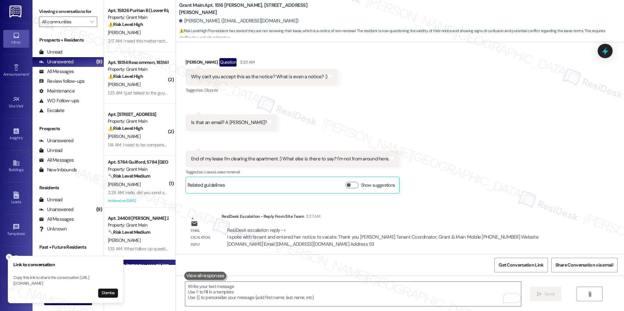
scroll to position [4287, 0]
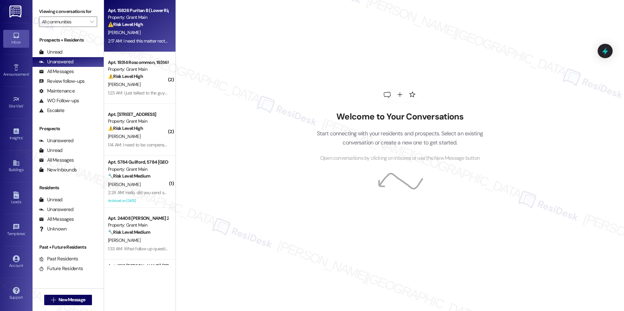
click at [139, 38] on div "2:17 AM: I need this matter rectified asap this is not okay and I will not sit …" at bounding box center [206, 41] width 197 height 6
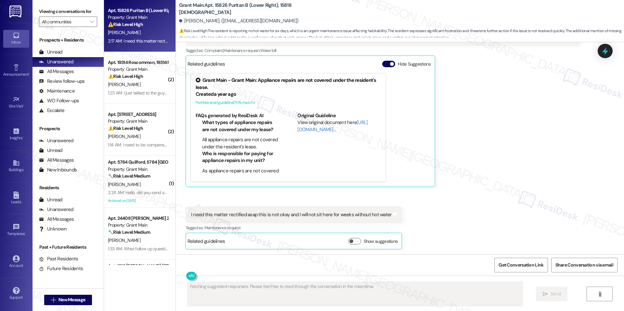
scroll to position [881, 0]
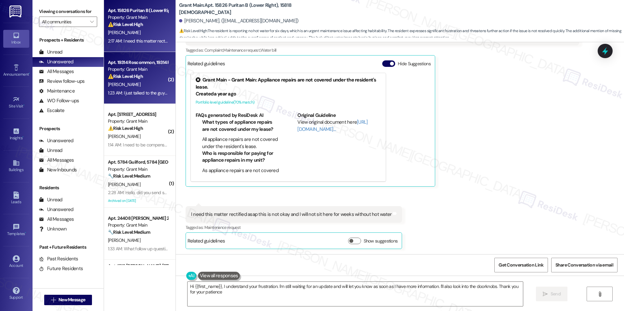
type textarea "Hi {{first_name}}, I understand your frustration. I'm still waiting for an upda…"
click at [152, 93] on div "1:23 AM: I just talked to the guy he coming by today 1:23 AM: I just talked to …" at bounding box center [156, 93] width 97 height 6
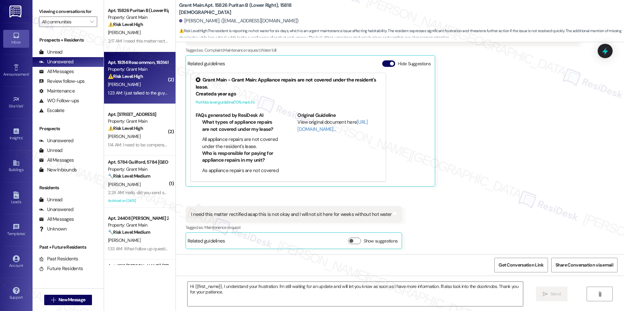
type textarea "Fetching suggested responses. Please feel free to read through the conversation…"
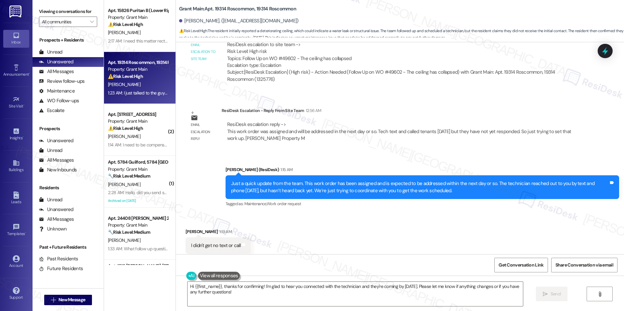
scroll to position [4945, 0]
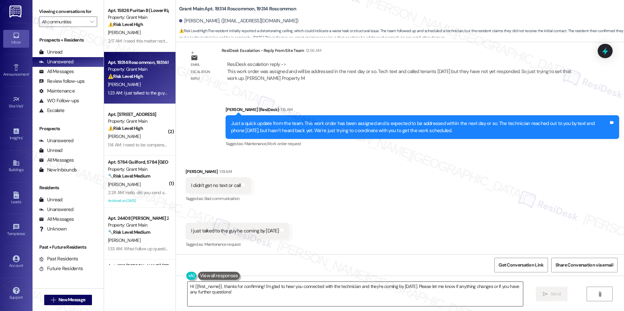
click at [244, 294] on textarea "Hi {{first_name}}, thanks for confirming! I'm glad to hear you connected with t…" at bounding box center [356, 294] width 336 height 24
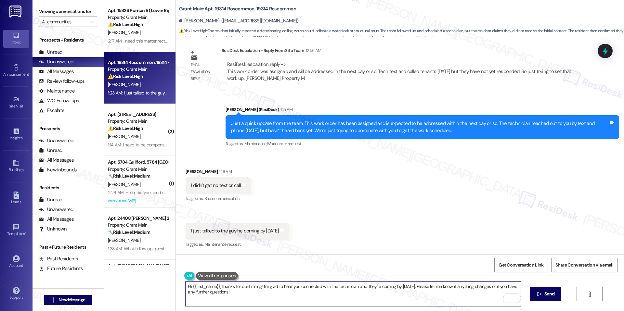
click at [220, 287] on textarea "Hi {{first_name}}, thanks for confirming! I'm glad to hear you connected with t…" at bounding box center [353, 294] width 336 height 24
drag, startPoint x: 217, startPoint y: 287, endPoint x: 165, endPoint y: 280, distance: 53.2
click at [165, 280] on div "Apt. 15826 Puritan B (Lower Right), 15818 Puritan Property: Grant Main ⚠️ Risk …" at bounding box center [364, 155] width 520 height 311
type textarea "Thanks for confirming! I'm glad to hear you connected with the technician and t…"
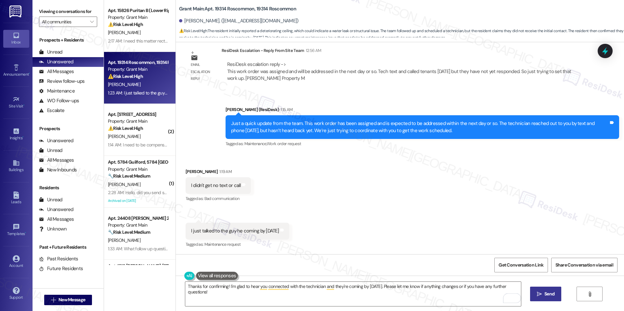
click at [534, 301] on button " Send" at bounding box center [546, 294] width 32 height 15
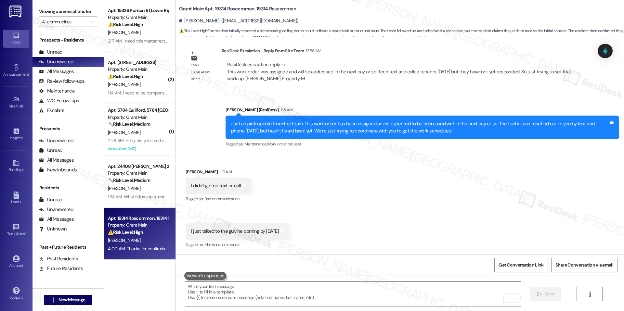
scroll to position [4990, 0]
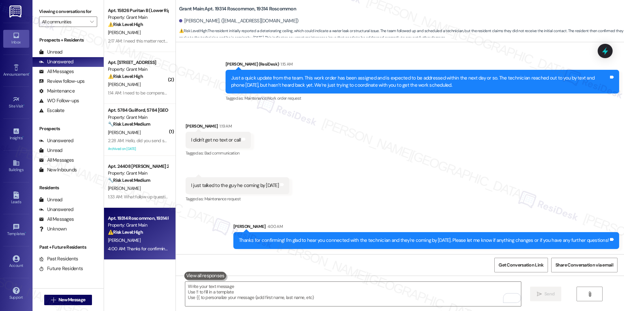
click at [281, 172] on div "Received via SMS Regina Bethune 1:19 AM I didn't get no text or call Tags and n…" at bounding box center [400, 158] width 448 height 101
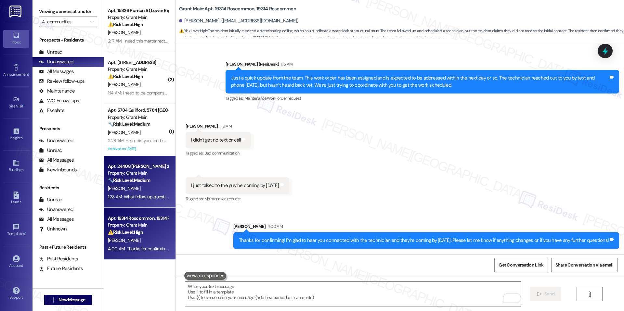
click at [145, 187] on div "[PERSON_NAME]" at bounding box center [137, 189] width 61 height 8
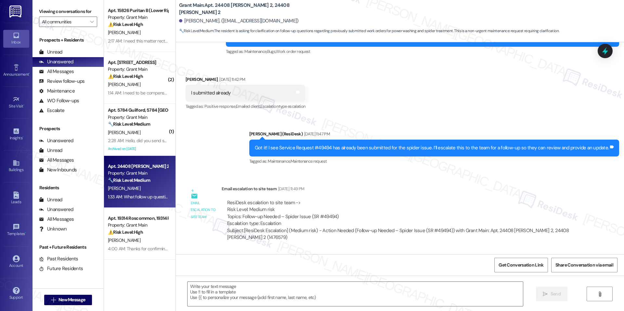
type textarea "Fetching suggested responses. Please feel free to read through the conversation…"
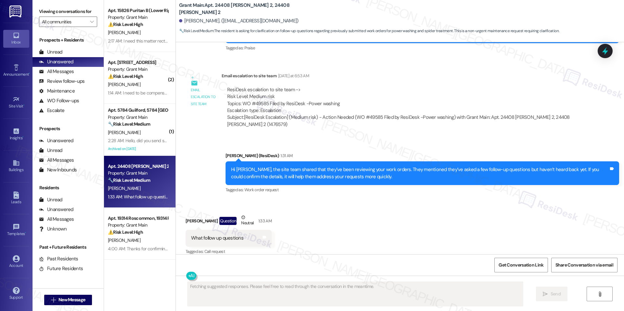
scroll to position [1119, 0]
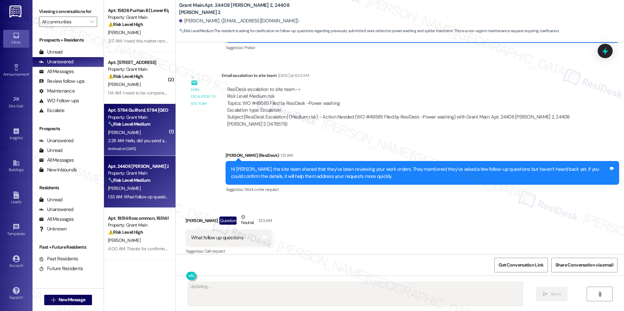
click at [130, 138] on div "2:28 AM: Hello, did you send someone out to my home today, 5784 Guilford, Detro…" at bounding box center [186, 141] width 157 height 6
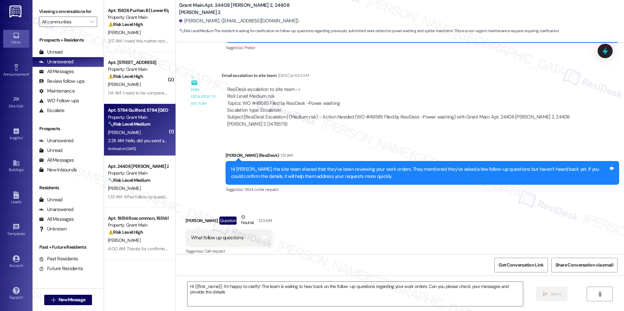
type textarea "Hi {{first_name}}, I'm happy to clarify! The team is waiting to hear back on th…"
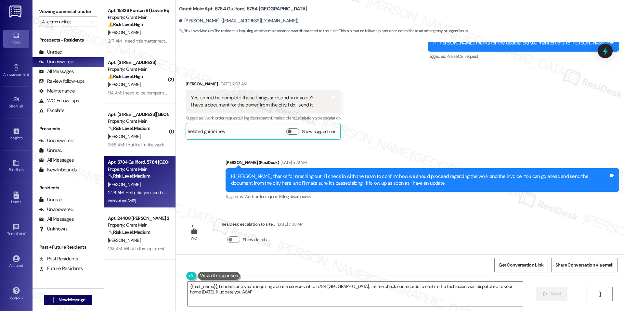
type textarea "{{first_name}}, I understand you're inquiring about a service visit to 5784 Gui…"
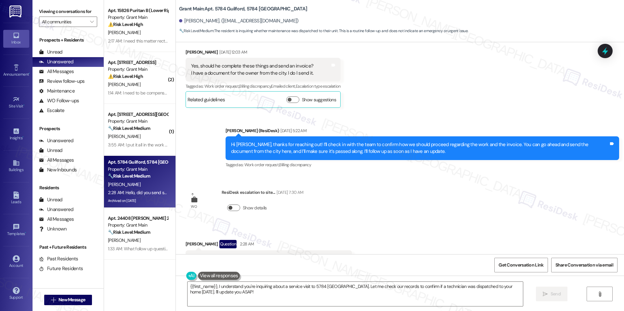
click at [230, 205] on button "Show details" at bounding box center [233, 208] width 13 height 7
click at [229, 205] on button "Hide details" at bounding box center [233, 208] width 13 height 7
click at [211, 8] on b "Grant Main: Apt. 5784 Guilford, 5784 Guilford" at bounding box center [243, 9] width 128 height 7
copy b "5784"
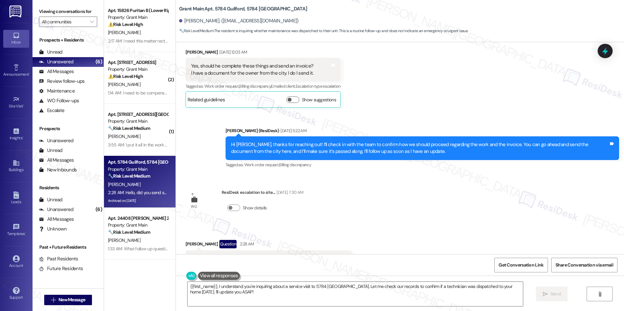
click at [216, 10] on b "Grant Main: Apt. 5784 Guilford, 5784 Guilford" at bounding box center [243, 9] width 128 height 7
copy b "5784"
click at [252, 256] on div "Hello, did you send someone out to my home [DATE], [STREET_ADDRESS]?" at bounding box center [266, 259] width 151 height 7
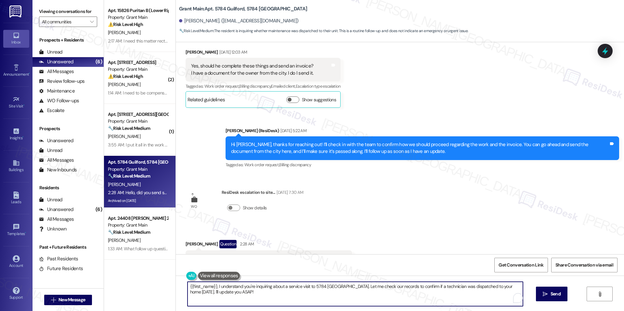
click at [253, 286] on textarea "{{first_name}}, I understand you're inquiring about a service visit to 5784 Gui…" at bounding box center [356, 294] width 336 height 24
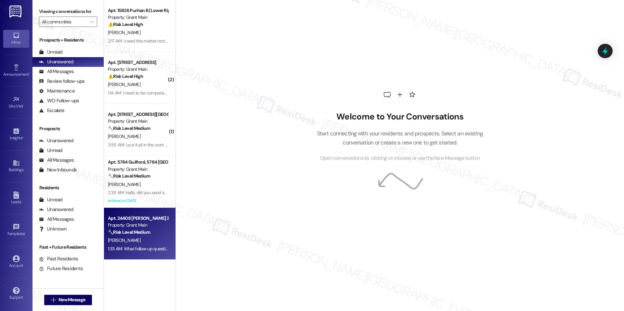
click at [126, 211] on div "Apt. 24408 [PERSON_NAME] 2, 24408 [PERSON_NAME] 2 Property: Grant Main 🔧 Risk L…" at bounding box center [140, 234] width 72 height 52
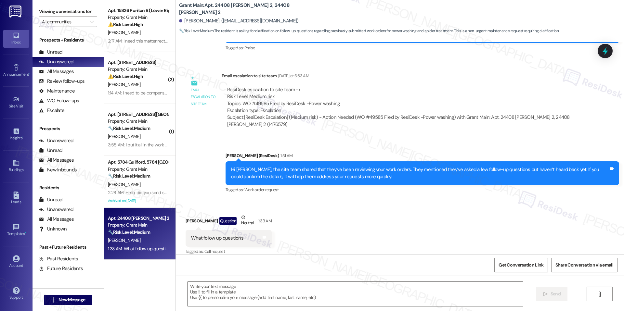
scroll to position [1119, 0]
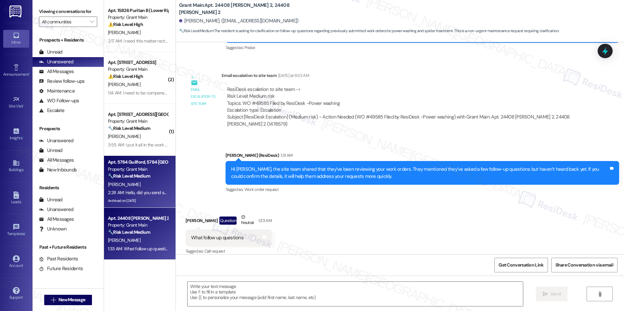
type textarea "Fetching suggested responses. Please feel free to read through the conversation…"
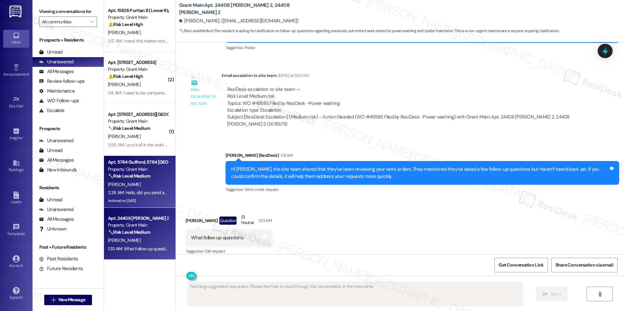
click at [145, 204] on div "Archived on [DATE]" at bounding box center [137, 201] width 61 height 8
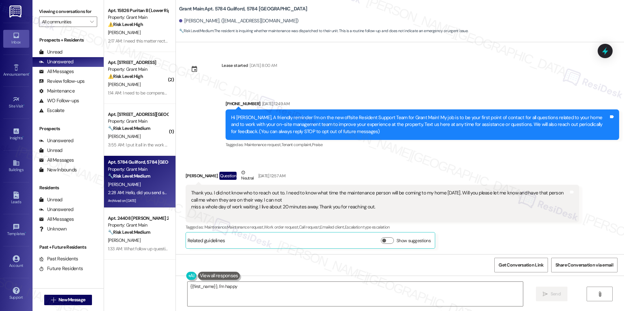
scroll to position [5726, 0]
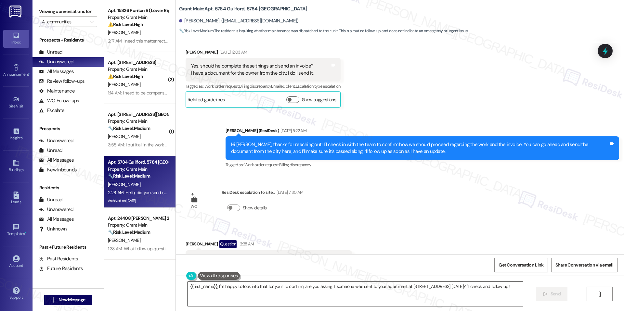
click at [306, 284] on textarea "{{first_name}}, I'm happy to look into that for you! To confirm, are you asking…" at bounding box center [356, 294] width 336 height 24
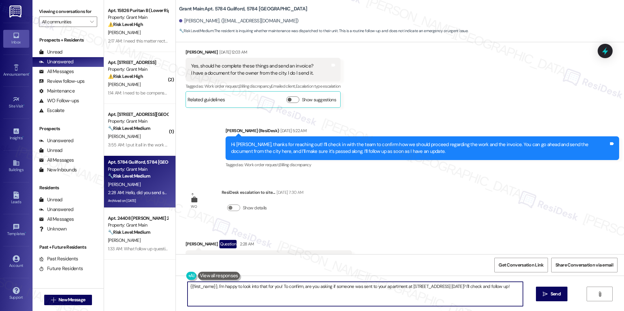
click at [306, 284] on textarea "{{first_name}}, I'm happy to look into that for you! To confirm, are you asking…" at bounding box center [356, 294] width 336 height 24
paste textarea "Thank you for reaching out, [PERSON_NAME]. Could you please confirm if you crea…"
click at [547, 299] on button " Send" at bounding box center [546, 294] width 32 height 15
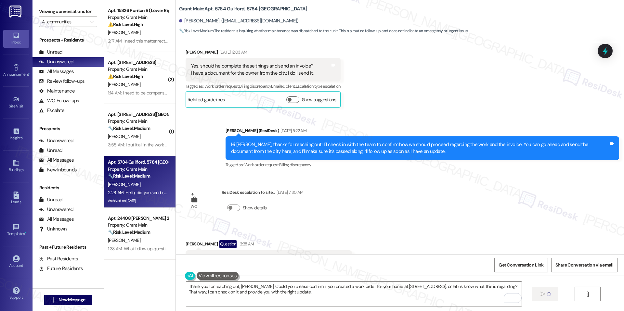
type textarea "Fetching suggested responses. Please feel free to read through the conversation…"
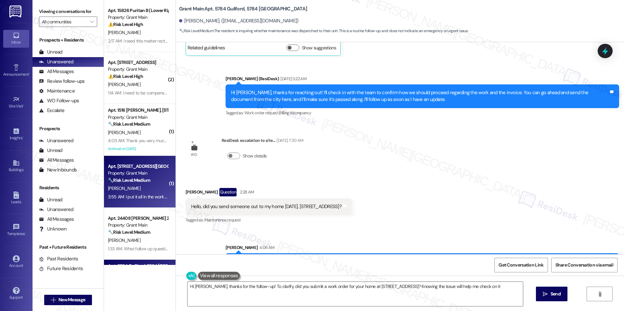
scroll to position [47, 0]
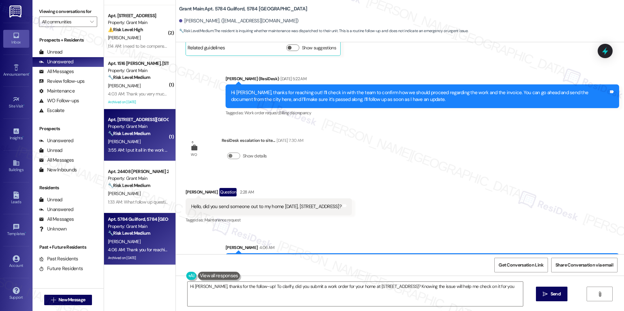
type textarea "Hi [PERSON_NAME], thanks for the follow-up! To clarify, did you submit a work o…"
click at [137, 190] on div "[PERSON_NAME]" at bounding box center [137, 194] width 61 height 8
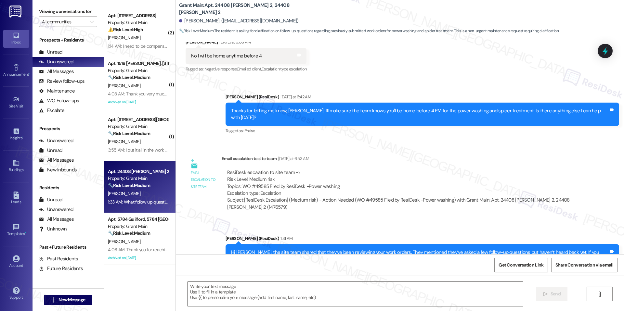
scroll to position [1119, 0]
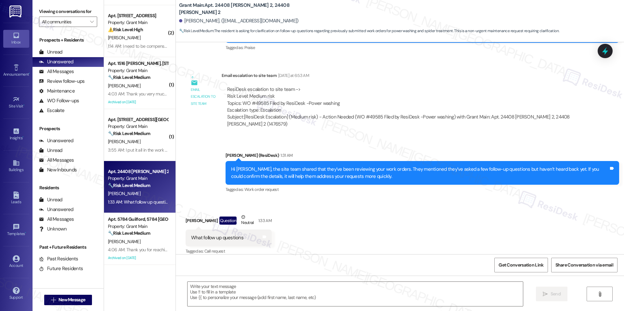
type textarea "Fetching suggested responses. Please feel free to read through the conversation…"
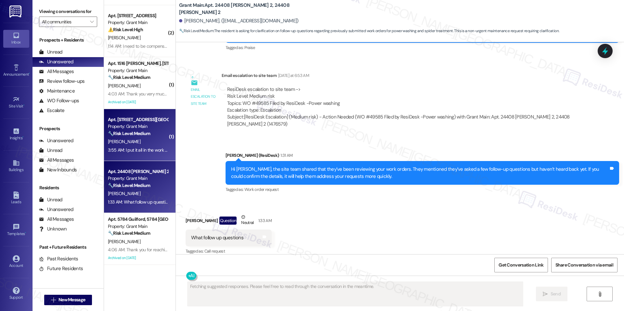
click at [121, 138] on div "[PERSON_NAME]" at bounding box center [137, 142] width 61 height 8
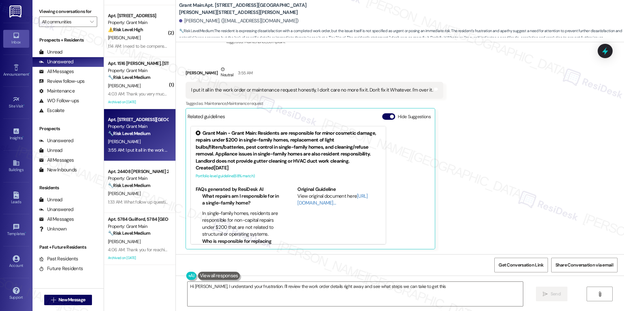
scroll to position [226, 0]
click at [383, 114] on button "Hide Suggestions" at bounding box center [388, 116] width 13 height 7
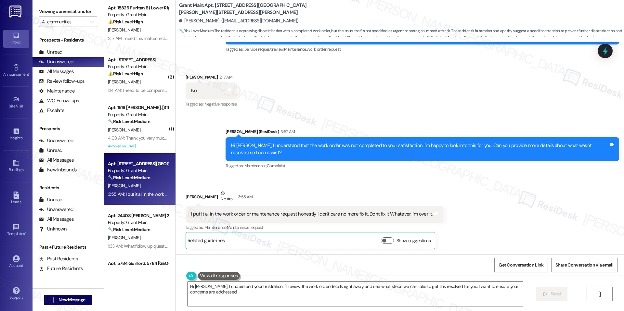
scroll to position [0, 0]
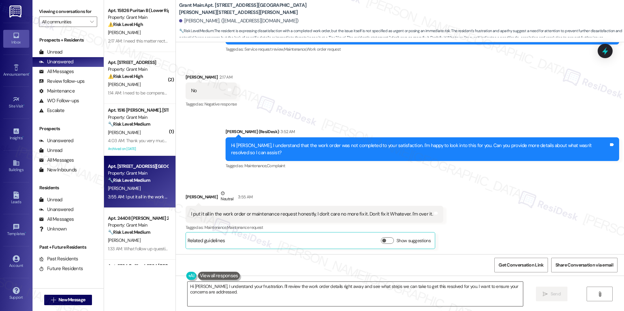
click at [454, 289] on textarea "Hi [PERSON_NAME], I understand your frustration. I'll review the work order det…" at bounding box center [356, 294] width 336 height 24
click at [566, 292] on button " Send" at bounding box center [552, 294] width 32 height 15
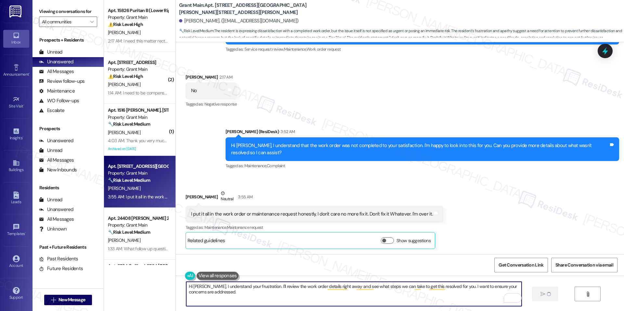
click at [386, 291] on textarea "Hi [PERSON_NAME], I understand your frustration. I'll review the work order det…" at bounding box center [354, 294] width 336 height 24
type textarea "Hi [PERSON_NAME], I understand your frustration. I'll review the work order det…"
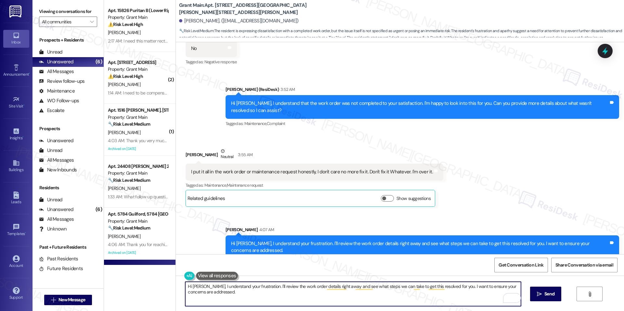
scroll to position [153, 0]
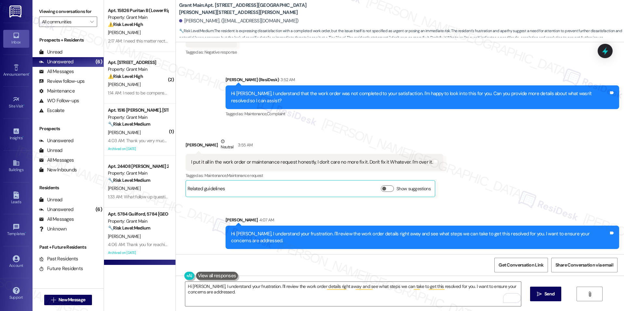
click at [217, 9] on b "Grant Main: Apt. [STREET_ADDRESS][GEOGRAPHIC_DATA][PERSON_NAME][STREET_ADDRESS]…" at bounding box center [244, 9] width 130 height 14
copy b "11488"
click at [258, 9] on b "Grant Main: Apt. [STREET_ADDRESS][GEOGRAPHIC_DATA][PERSON_NAME][STREET_ADDRESS]…" at bounding box center [244, 9] width 130 height 14
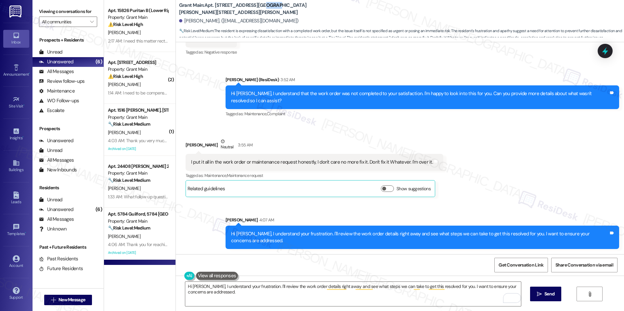
copy b "11488"
drag, startPoint x: 210, startPoint y: 7, endPoint x: 250, endPoint y: 8, distance: 40.0
click at [250, 8] on b "Grant Main: Apt. [STREET_ADDRESS][GEOGRAPHIC_DATA][PERSON_NAME][STREET_ADDRESS]…" at bounding box center [244, 9] width 130 height 14
copy b "[STREET_ADDRESS][PERSON_NAME]"
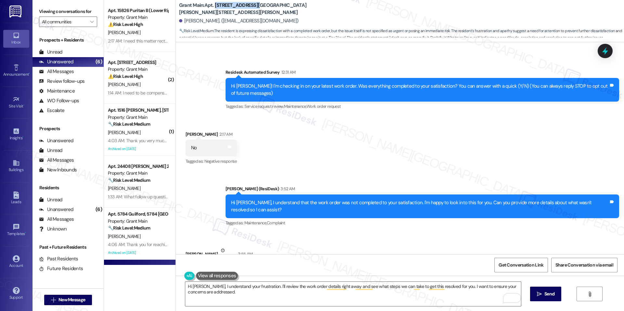
scroll to position [0, 0]
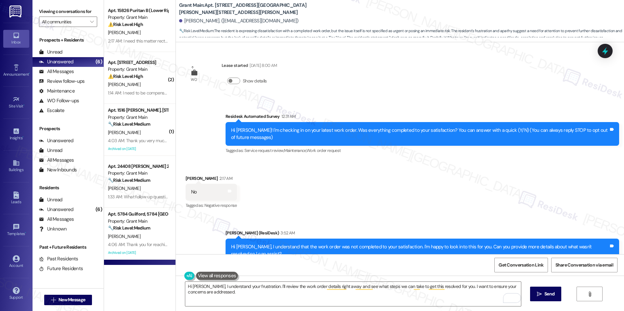
click at [288, 15] on div "[PERSON_NAME]. ([EMAIL_ADDRESS][DOMAIN_NAME])" at bounding box center [401, 21] width 445 height 13
click at [256, 8] on b "Grant Main: Apt. [STREET_ADDRESS][GEOGRAPHIC_DATA][PERSON_NAME][STREET_ADDRESS]…" at bounding box center [244, 9] width 130 height 14
copy b "11488"
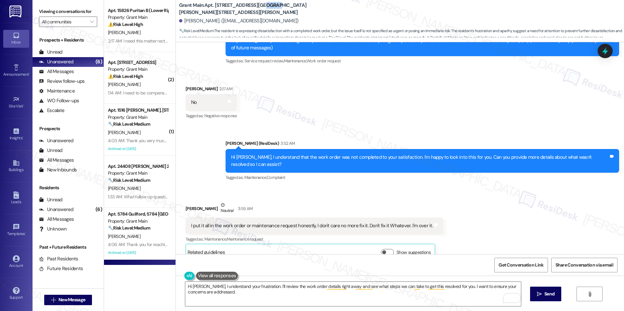
scroll to position [120, 0]
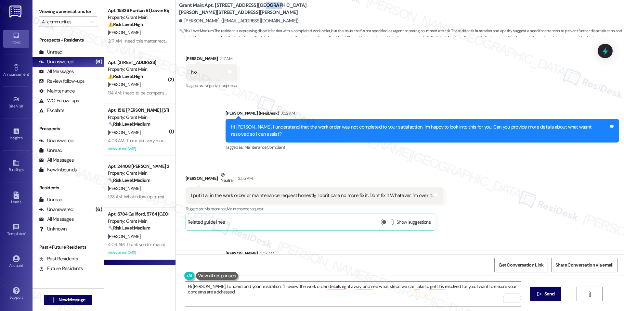
drag, startPoint x: 181, startPoint y: 178, endPoint x: 211, endPoint y: 180, distance: 29.9
click at [211, 180] on div "[PERSON_NAME] Neutral 3:55 AM" at bounding box center [315, 180] width 258 height 16
copy div "[PERSON_NAME]"
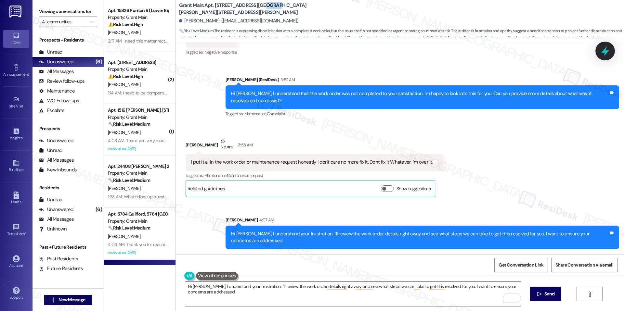
click at [604, 56] on icon at bounding box center [605, 51] width 11 height 11
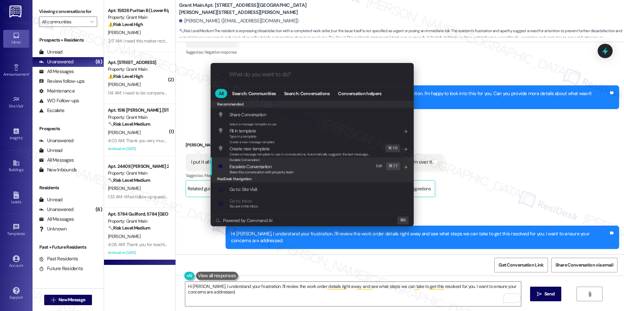
click at [282, 167] on span "Escalate Conversation" at bounding box center [262, 166] width 64 height 7
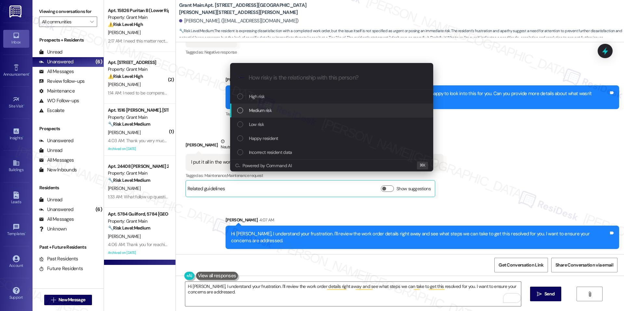
click at [284, 111] on div "Medium risk" at bounding box center [332, 110] width 190 height 7
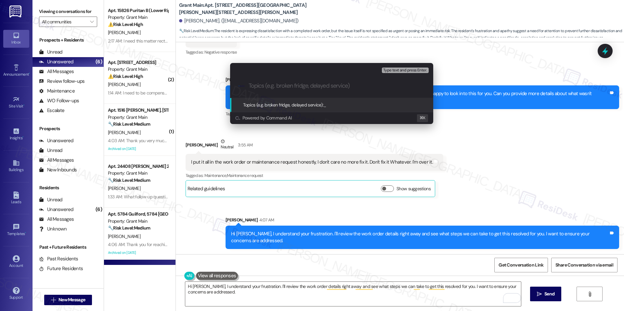
paste input "Unresolved Work Order"
type input "Unresolved Work Order"
click at [341, 102] on span "Unresolved Work Order" at bounding box center [346, 105] width 44 height 6
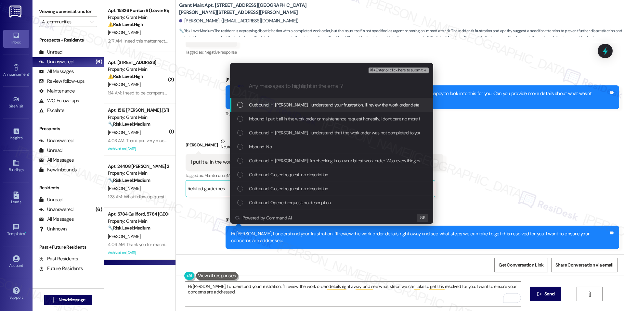
click at [485, 122] on div "Escalate Conversation Medium risk Unresolved Work Order Any messages to highlig…" at bounding box center [312, 155] width 624 height 311
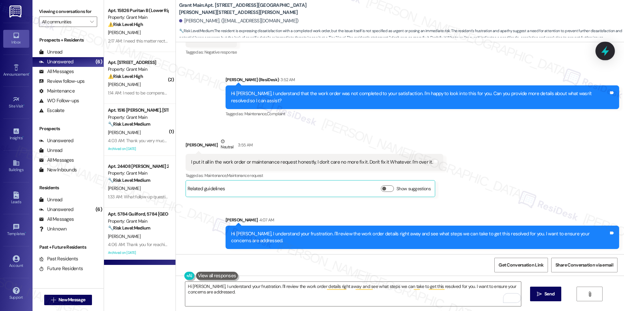
click at [606, 50] on icon at bounding box center [605, 51] width 8 height 10
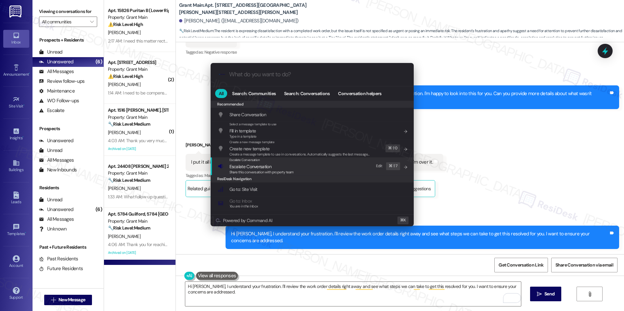
paste input "#48646-2"
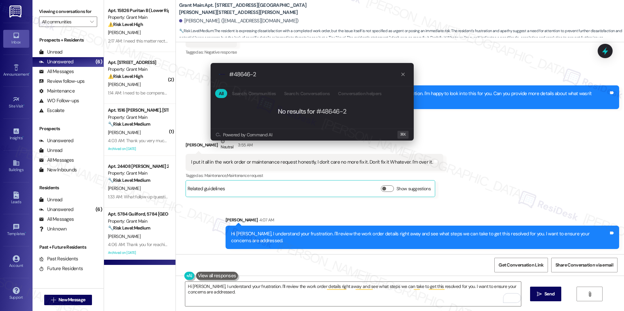
click at [230, 75] on input "#48646-2" at bounding box center [314, 74] width 171 height 7
paste input "Unresolved Work Order"
type input "Unresolved Work Order #48646-2"
click at [323, 79] on div ".cls-1{fill:#0a055f;}.cls-2{fill:#0cc4c4;} resideskLogoBlueOrange Unresolved Wo…" at bounding box center [312, 74] width 203 height 23
click at [402, 73] on icon "progress bar" at bounding box center [403, 74] width 5 height 5
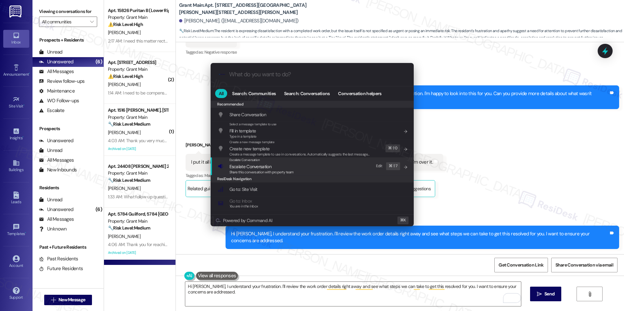
click at [278, 158] on div "Escalate Conversation" at bounding box center [262, 160] width 64 height 5
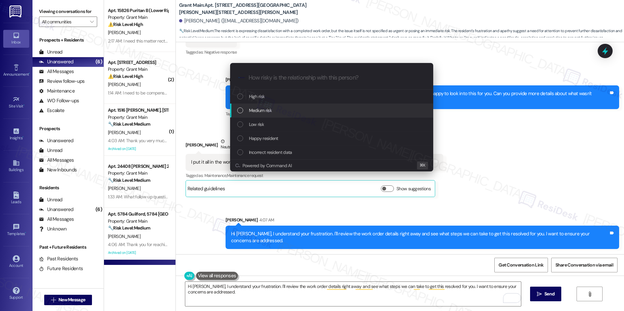
click at [277, 105] on div "Medium risk" at bounding box center [331, 111] width 203 height 14
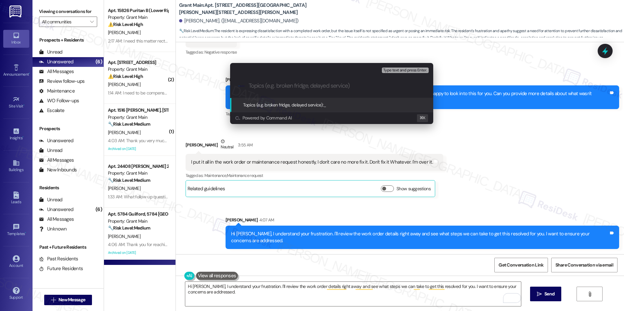
paste input "Unresolved Work Order #48646-2"
type input "Unresolved Work Order #48646-2"
click at [360, 102] on span "Unresolved Work Order #48646-2" at bounding box center [357, 105] width 67 height 6
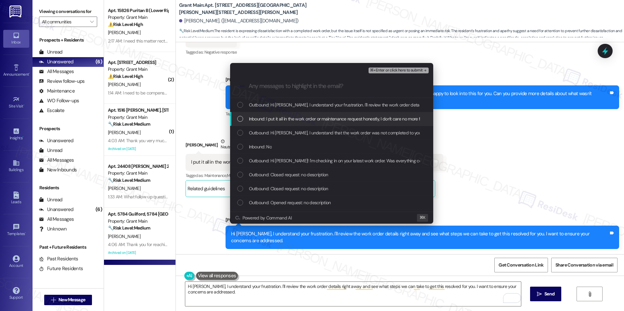
click at [303, 122] on span "Inbound: I put it all in the work order or maintenance request honestly, I don'…" at bounding box center [367, 118] width 236 height 7
click at [314, 136] on span "Outbound: Hi [PERSON_NAME], I understand that the work order was not completed …" at bounding box center [448, 132] width 399 height 7
click at [315, 135] on span "Outbound: Hi [PERSON_NAME], I understand that the work order was not completed …" at bounding box center [448, 132] width 399 height 7
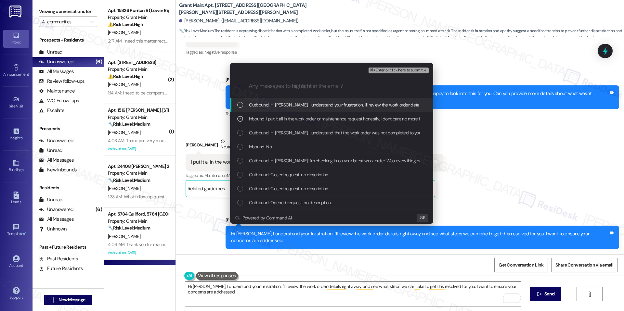
click at [396, 70] on span "⌘+Enter or click here to submit" at bounding box center [396, 70] width 53 height 5
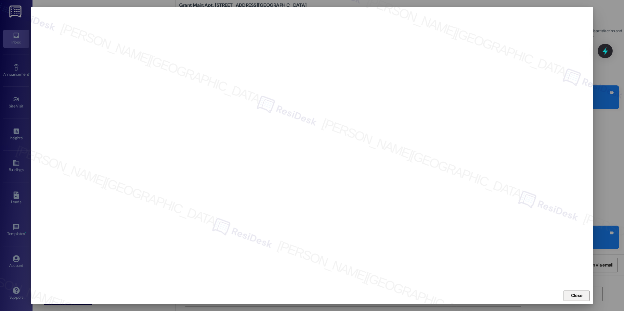
click at [575, 295] on span "Close" at bounding box center [576, 296] width 11 height 7
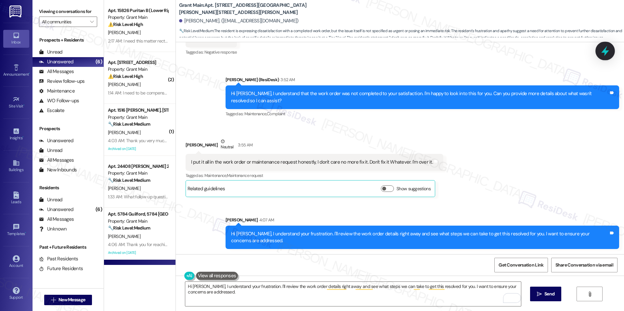
click at [604, 48] on icon at bounding box center [605, 51] width 11 height 11
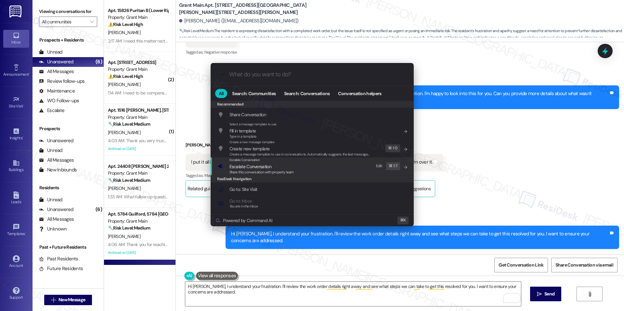
click at [308, 162] on div "Escalate Conversation Escalate Conversation Share this conversation with proper…" at bounding box center [313, 167] width 190 height 18
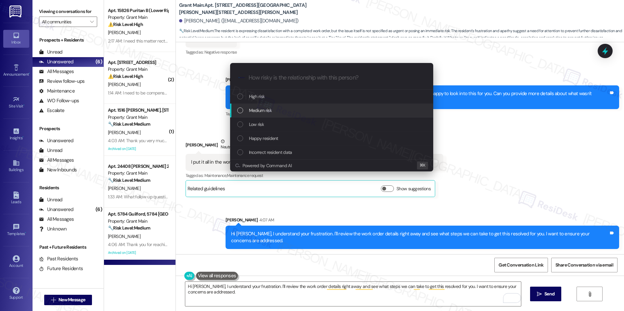
click at [301, 110] on div "Medium risk" at bounding box center [332, 110] width 190 height 7
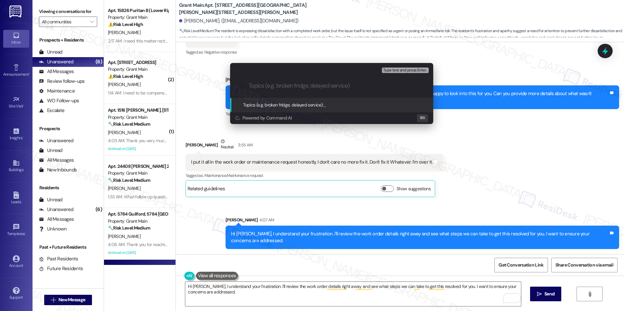
paste input "Unresolved Work Order #48646-2"
type input "Unresolved Work Order #48646-2"
click at [364, 104] on span "Unresolved Work Order #48646-2" at bounding box center [357, 105] width 67 height 6
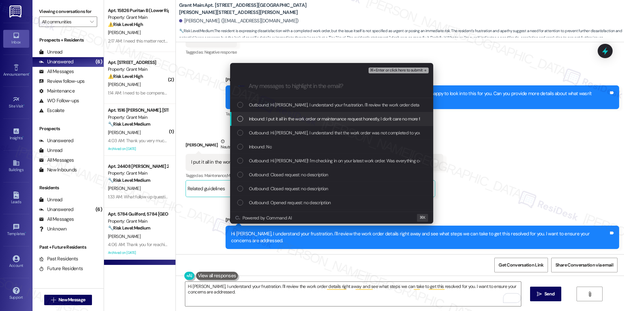
click at [310, 122] on span "Inbound: I put it all in the work order or maintenance request honestly, I don'…" at bounding box center [367, 118] width 236 height 7
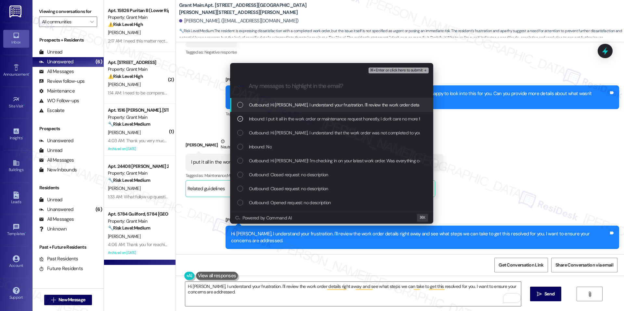
click at [406, 70] on span "⌘+Enter or click here to submit" at bounding box center [396, 70] width 53 height 5
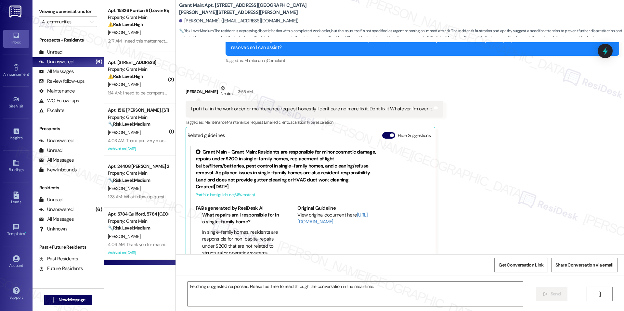
scroll to position [226, 0]
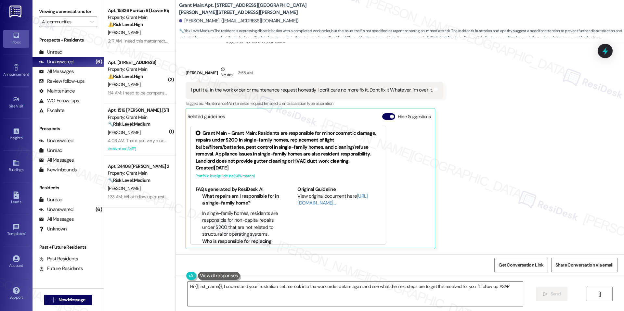
type textarea "Hi {{first_name}}, I understand your frustration. Let me look into the work ord…"
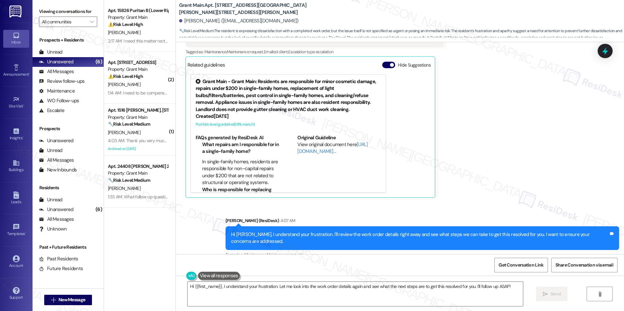
scroll to position [288, 0]
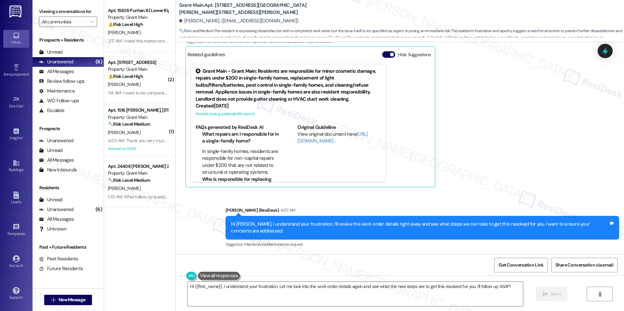
click at [385, 49] on div "Related guidelines Hide Suggestions" at bounding box center [311, 54] width 246 height 13
click at [385, 57] on button "Hide Suggestions" at bounding box center [388, 54] width 13 height 7
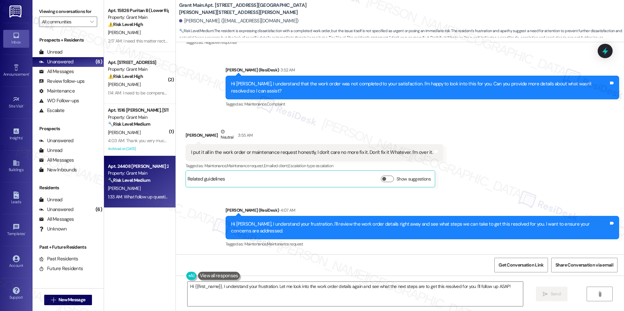
click at [133, 171] on div "Property: Grant Main" at bounding box center [138, 173] width 60 height 7
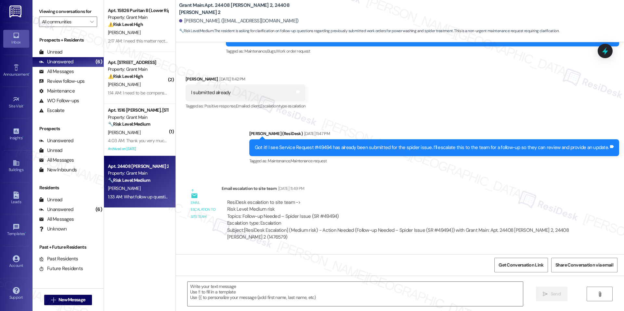
type textarea "Fetching suggested responses. Please feel free to read through the conversation…"
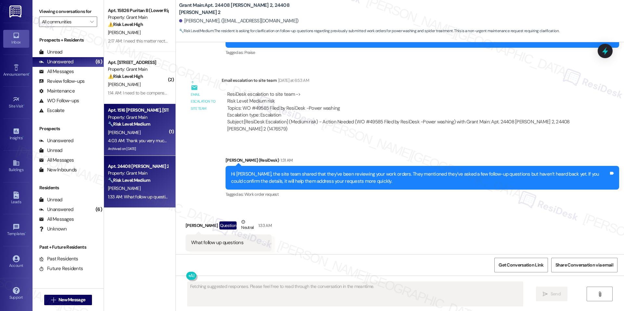
scroll to position [1119, 0]
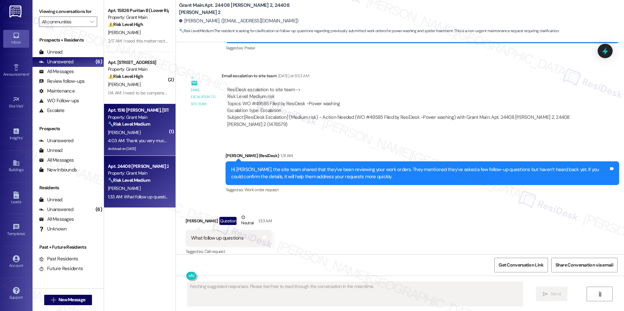
click at [130, 149] on div "Archived on [DATE]" at bounding box center [137, 149] width 61 height 8
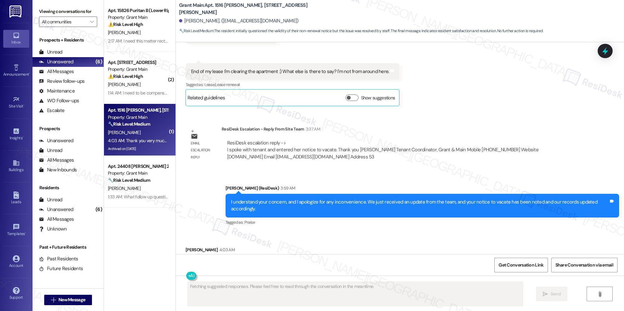
scroll to position [4352, 0]
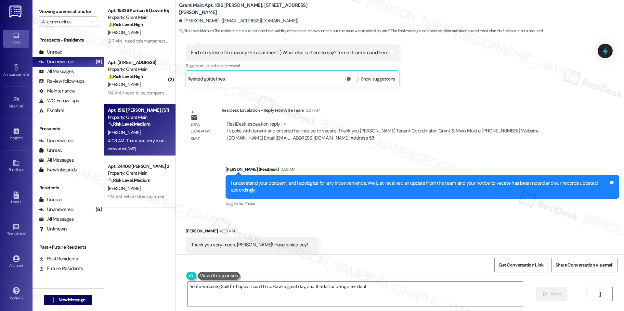
type textarea "You're welcome, Sait! I'm happy I could help. Have a great day, and thanks for …"
click at [532, 290] on div "You're welcome, Sait! I'm happy I could help. Have a great day, and thanks for …" at bounding box center [400, 300] width 448 height 49
click at [516, 290] on textarea "You're welcome, Sait! I'm happy I could help. Have a great day, and thanks for …" at bounding box center [356, 294] width 336 height 24
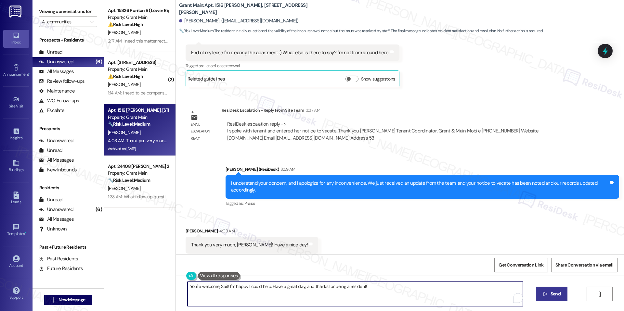
click at [544, 292] on icon "" at bounding box center [545, 294] width 5 height 5
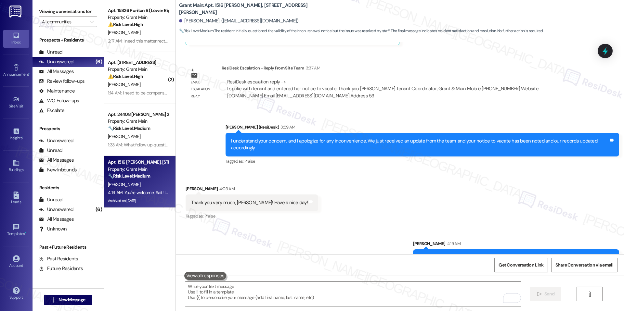
scroll to position [4397, 0]
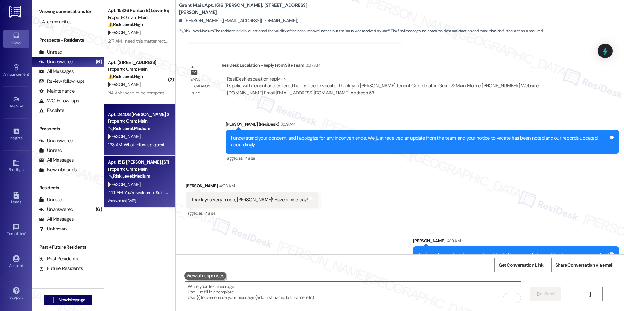
click at [128, 119] on div "Property: Grant Main" at bounding box center [138, 121] width 60 height 7
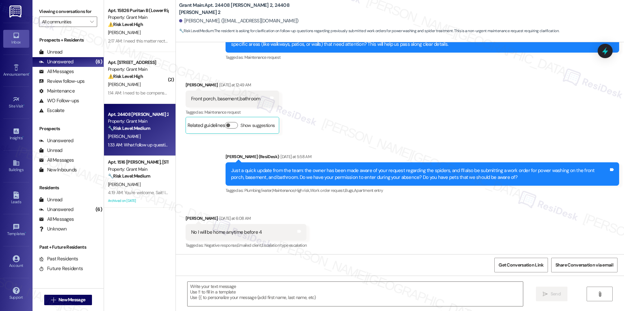
scroll to position [1119, 0]
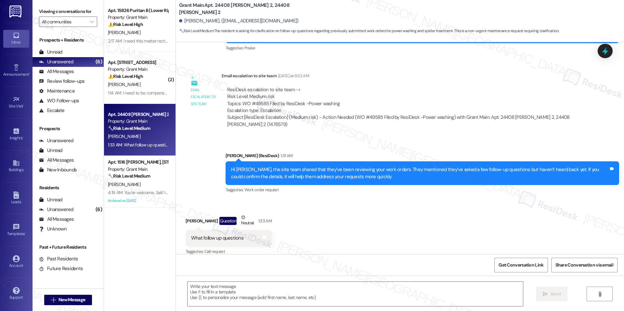
type textarea "Fetching suggested responses. Please feel free to read through the conversation…"
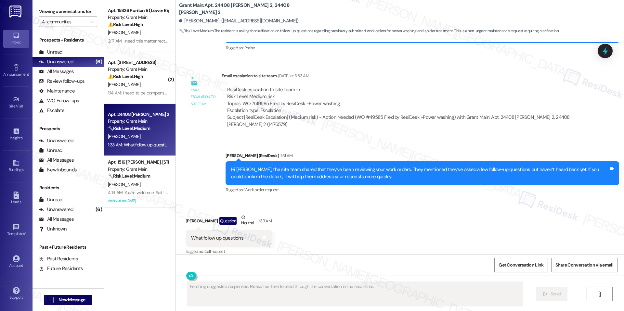
scroll to position [1119, 0]
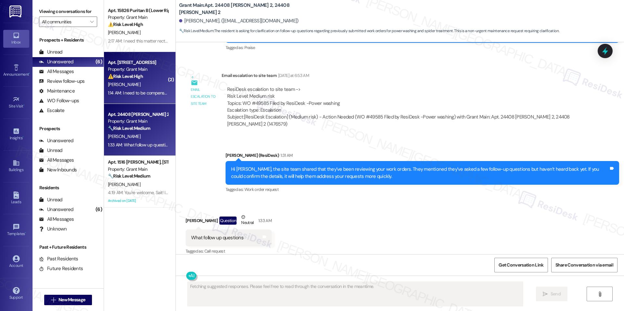
click at [119, 66] on div "Apt. 14366 [GEOGRAPHIC_DATA], 14366 Westwood Property: Grant Main ⚠️ Risk Level…" at bounding box center [137, 70] width 61 height 22
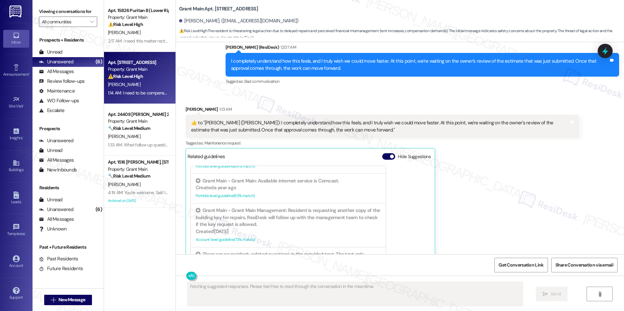
scroll to position [5750, 0]
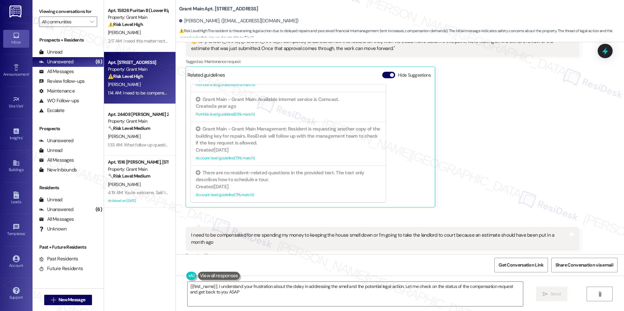
type textarea "{{first_name}}, I understand your frustration about the delay in addressing the…"
click at [384, 72] on button "Hide Suggestions" at bounding box center [388, 75] width 13 height 7
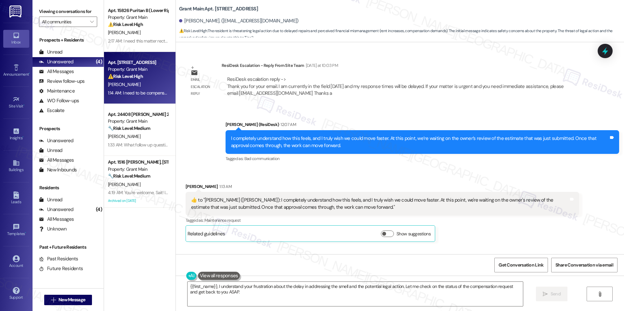
scroll to position [5625, 0]
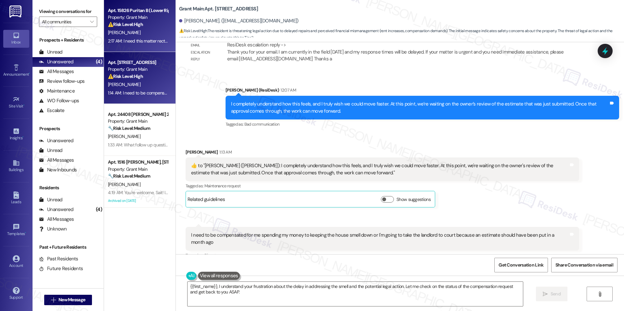
click at [147, 41] on div "2:17 AM: I need this matter rectified asap this is not okay and I will not sit …" at bounding box center [206, 41] width 197 height 6
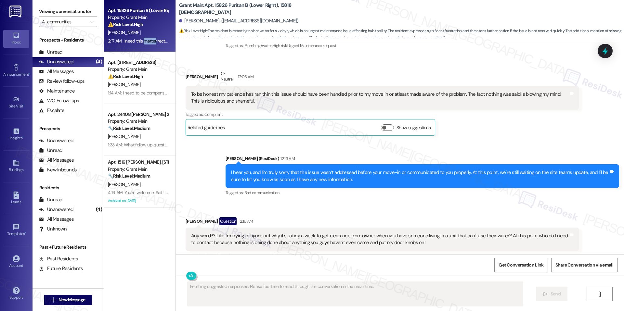
scroll to position [881, 0]
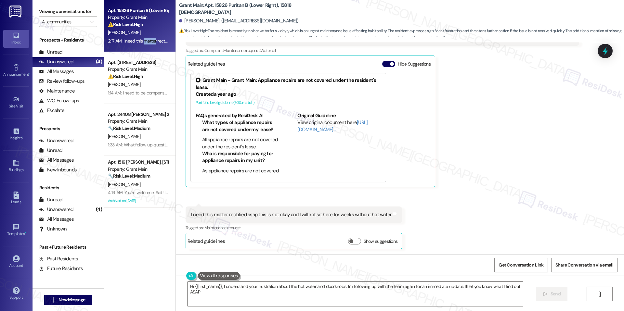
type textarea "Hi {{first_name}}, I understand your frustration about the hot water and doorkn…"
click at [382, 65] on button "Hide Suggestions" at bounding box center [388, 63] width 13 height 7
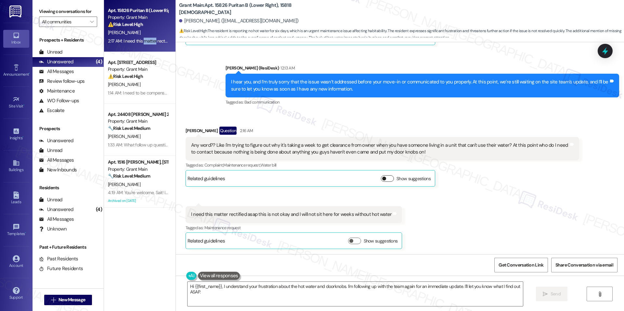
scroll to position [766, 0]
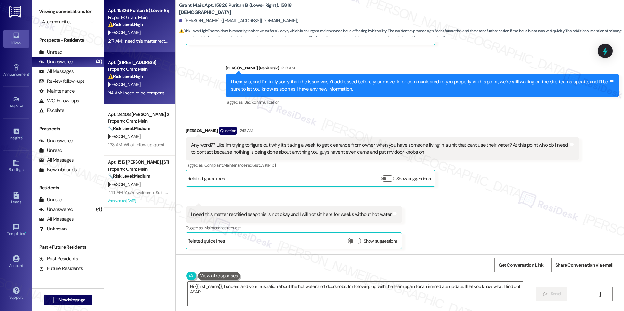
click at [133, 75] on strong "⚠️ Risk Level: High" at bounding box center [125, 76] width 35 height 6
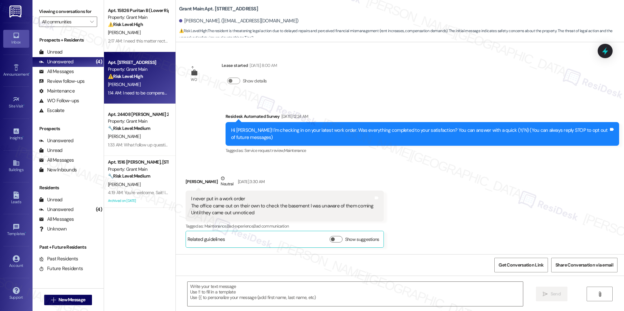
scroll to position [5750, 0]
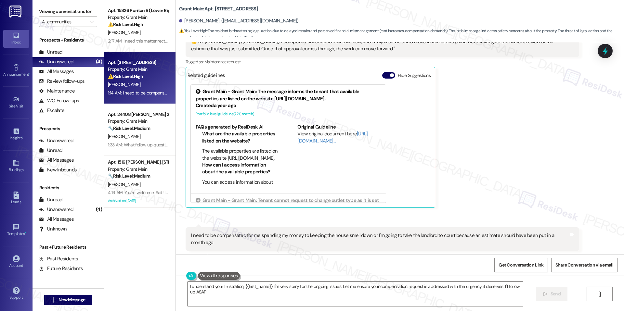
type textarea "I understand your frustration, {{first_name}}. I'm very sorry for the ongoing i…"
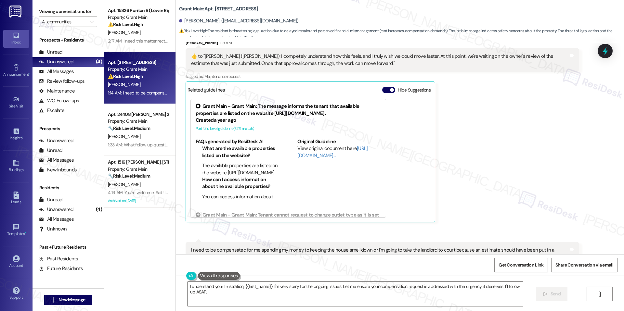
scroll to position [5750, 0]
